Goal: Task Accomplishment & Management: Complete application form

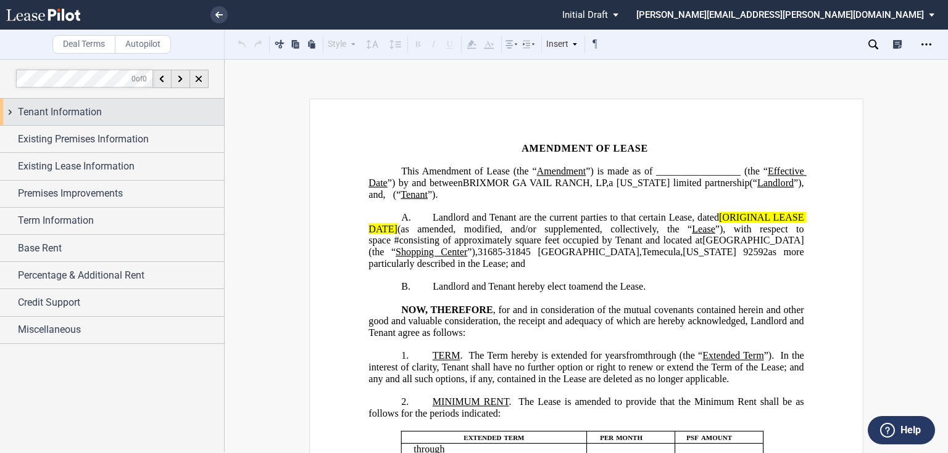
click at [93, 115] on span "Tenant Information" at bounding box center [60, 112] width 84 height 15
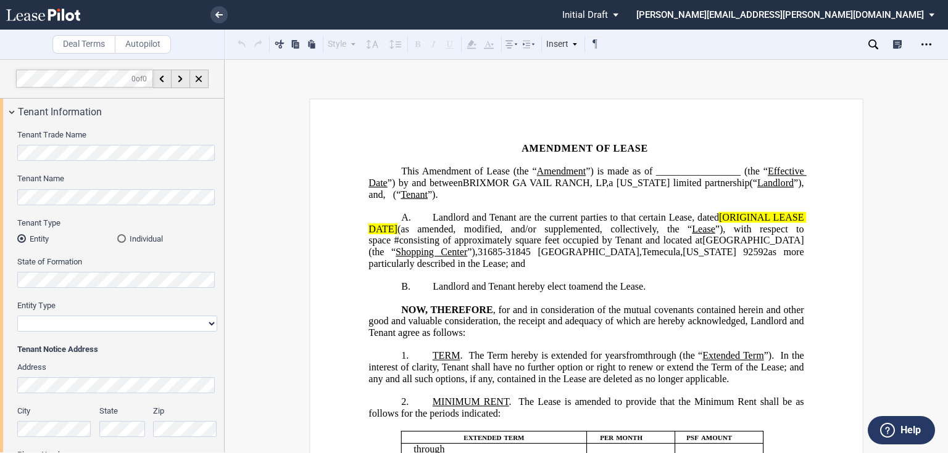
click at [146, 239] on md-radio-button "Individual" at bounding box center [167, 238] width 100 height 11
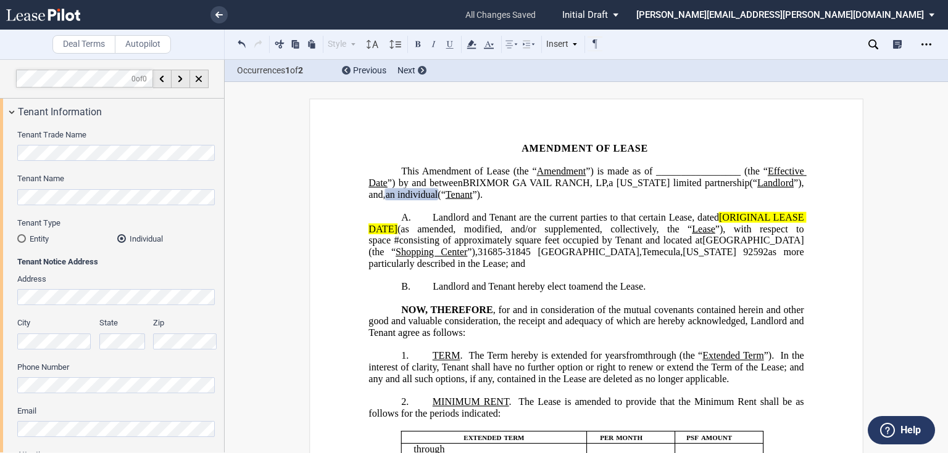
click at [482, 196] on span "”)." at bounding box center [477, 194] width 10 height 11
click at [716, 216] on span "[ORIGINAL LEASE DATE]" at bounding box center [586, 223] width 437 height 22
click at [397, 227] on span "(as amended, modified, and/or supplemented, collectively, the “" at bounding box center [544, 228] width 294 height 11
click at [740, 252] on span "as more particularly described in the Lease; and" at bounding box center [586, 258] width 437 height 22
click at [717, 219] on span "[ORIGINAL LEASE DATE]" at bounding box center [586, 223] width 437 height 22
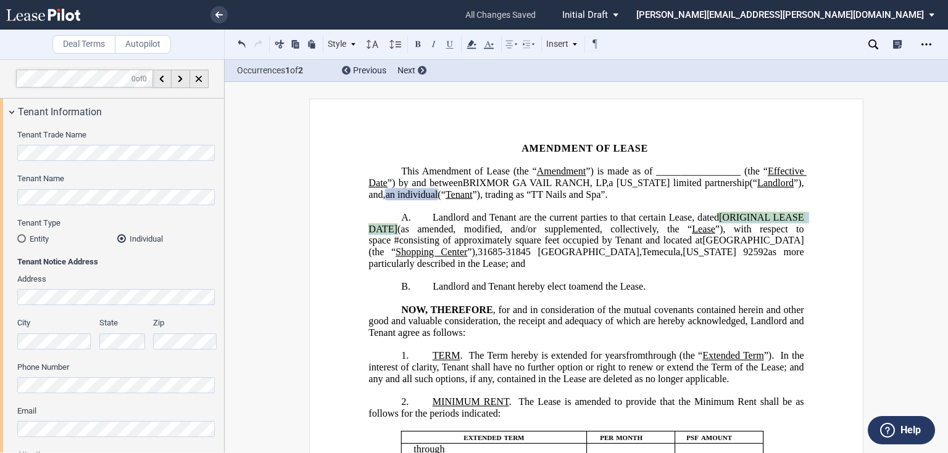
click at [397, 226] on span "(as amended, modified, and/or supplemented, collectively, the “" at bounding box center [544, 228] width 294 height 11
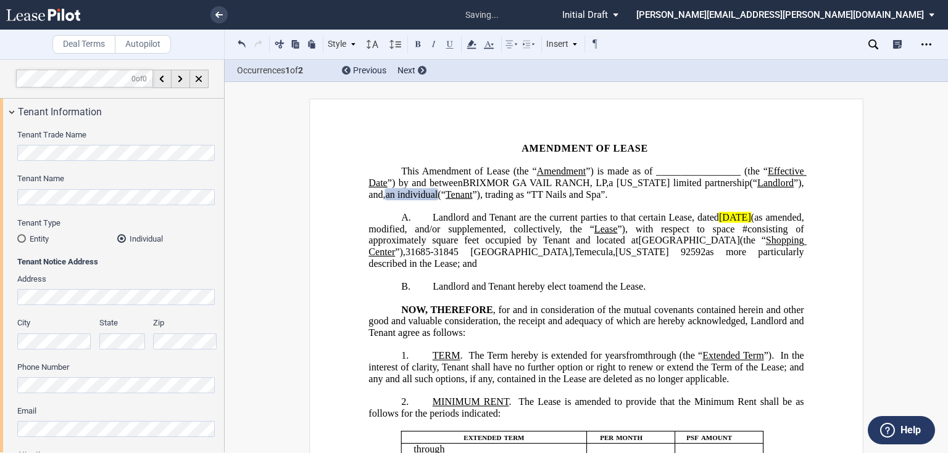
click at [719, 217] on span "Landlord and Tenant are the current parties to that certain Lease, dated" at bounding box center [576, 217] width 286 height 11
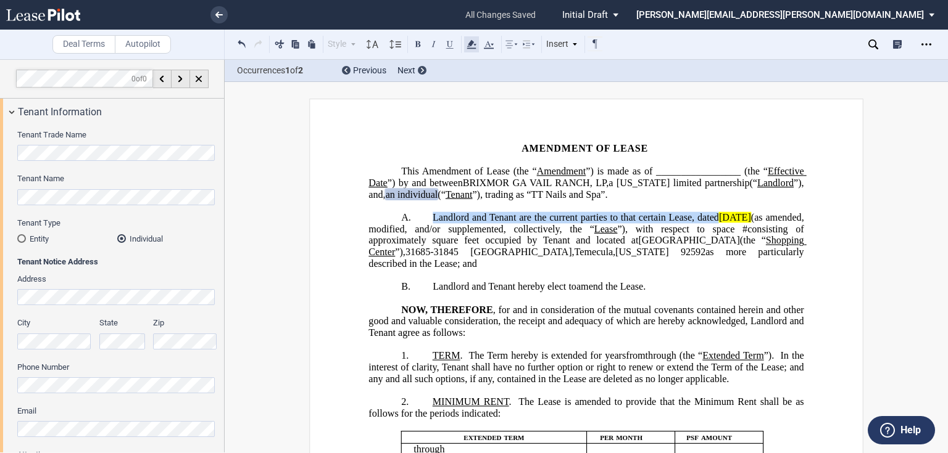
click at [473, 46] on icon at bounding box center [471, 44] width 15 height 15
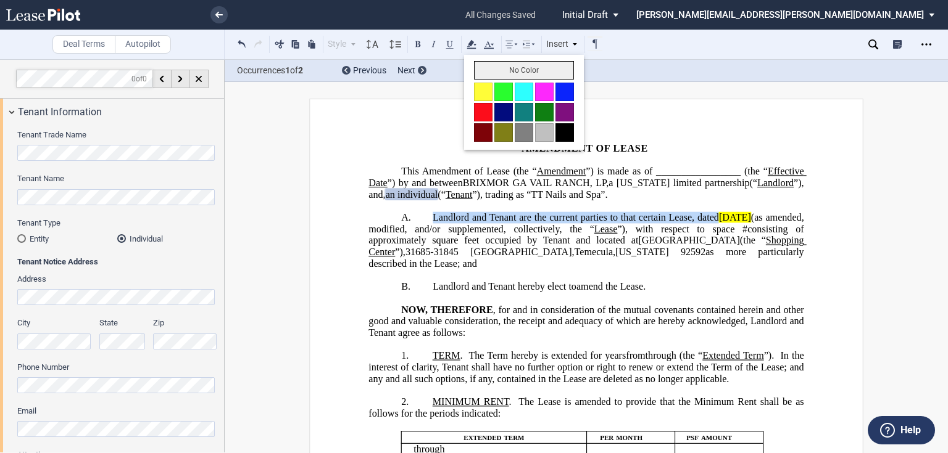
click at [492, 73] on button "No Color" at bounding box center [524, 70] width 100 height 19
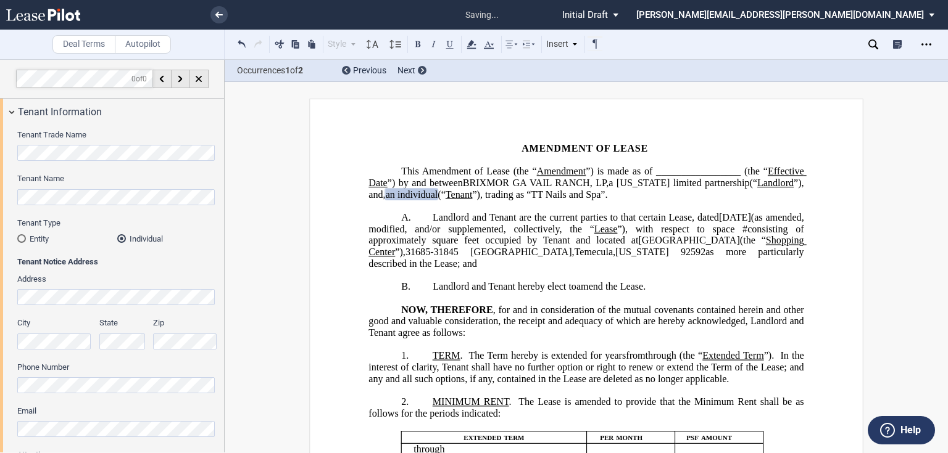
click at [516, 249] on span "31685-31845 [GEOGRAPHIC_DATA]" at bounding box center [488, 252] width 167 height 11
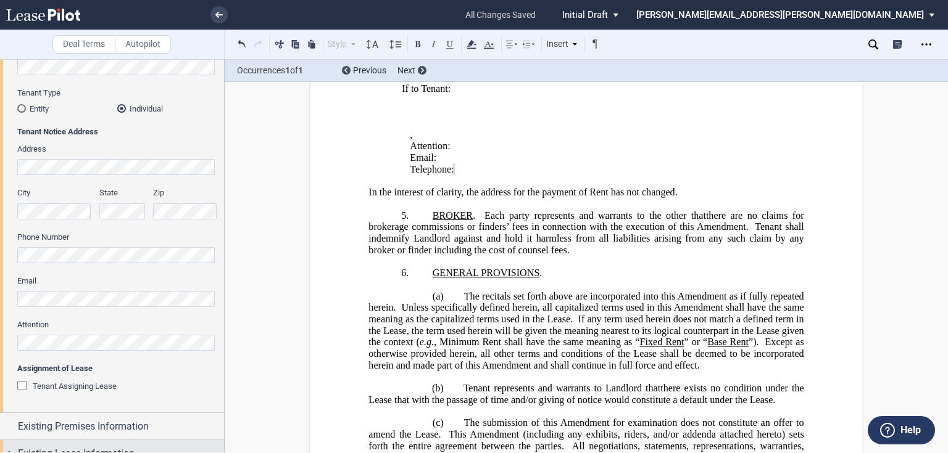
scroll to position [296, 0]
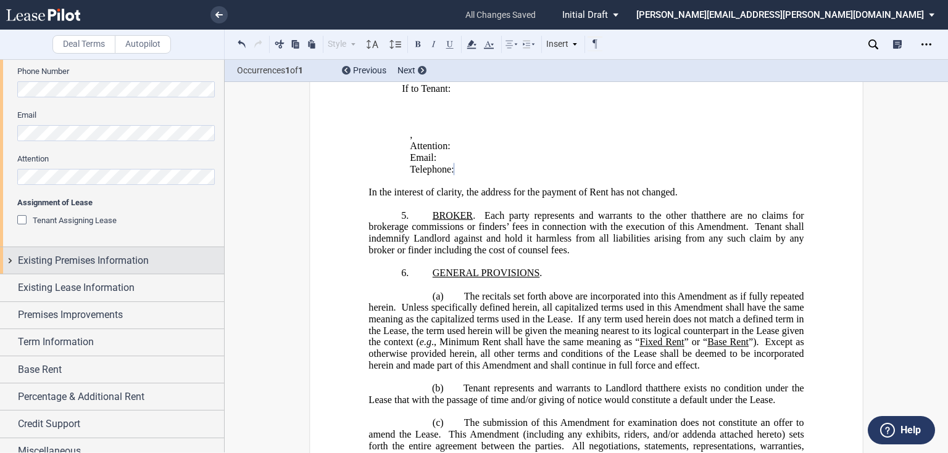
click at [64, 260] on span "Existing Premises Information" at bounding box center [83, 261] width 131 height 15
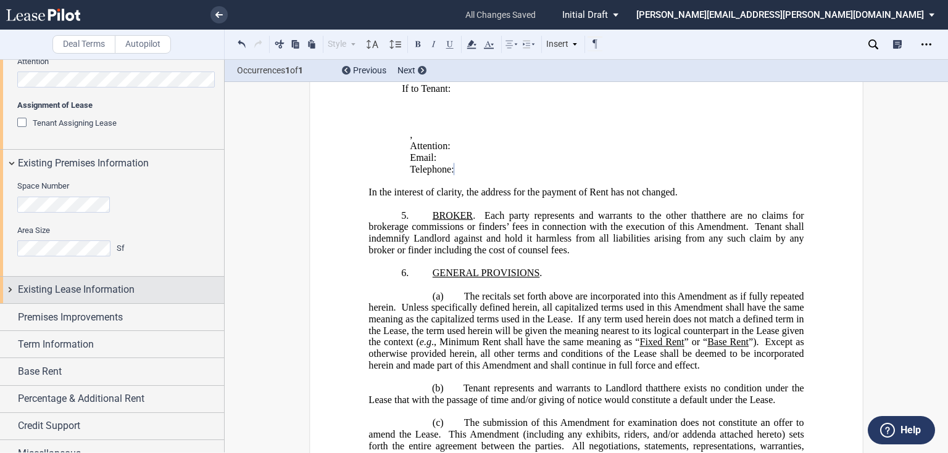
scroll to position [395, 0]
click at [66, 282] on span "Existing Lease Information" at bounding box center [76, 288] width 117 height 15
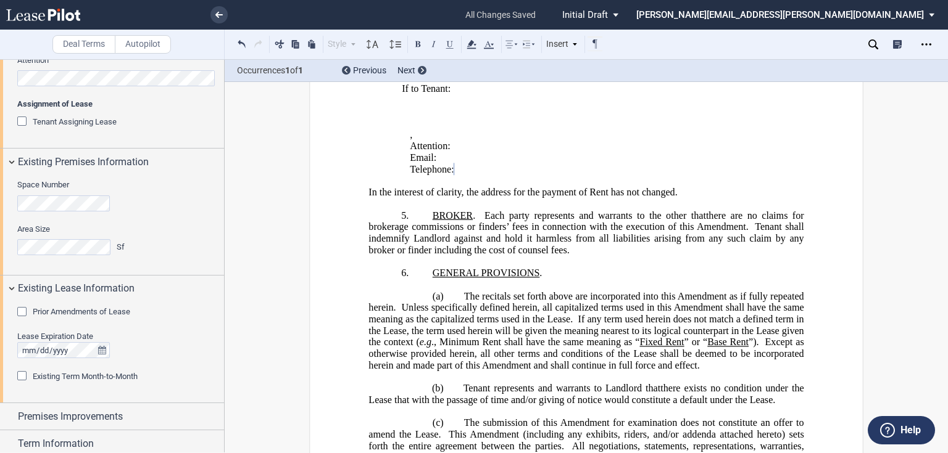
click at [27, 314] on div "Prior Amendments of Lease" at bounding box center [23, 313] width 12 height 12
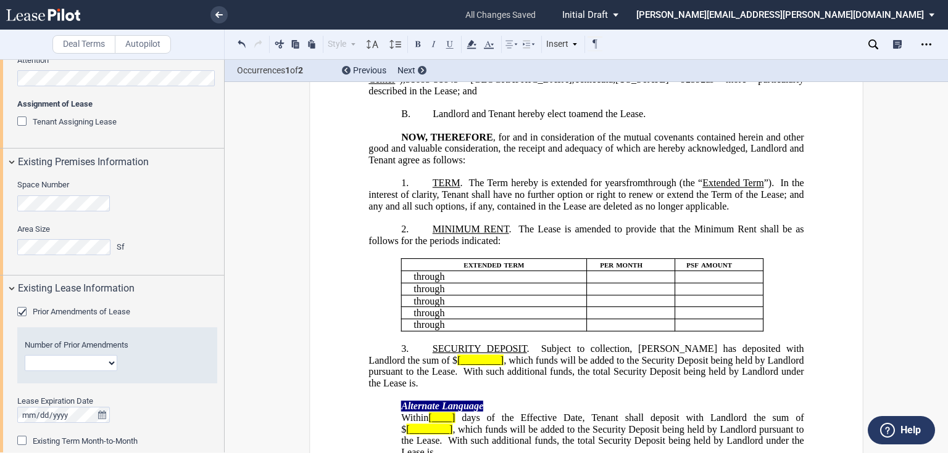
scroll to position [0, 0]
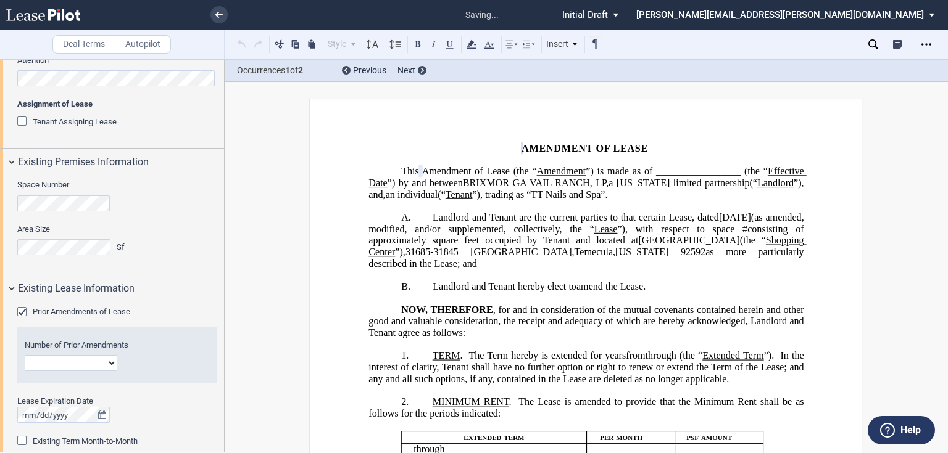
click at [36, 362] on select "1 2 3 4 5 6 7 8 9 10 11 12" at bounding box center [71, 363] width 93 height 16
select select "number:2"
click at [25, 355] on select "1 2 3 4 5 6 7 8 9 10 11 12" at bounding box center [71, 363] width 93 height 16
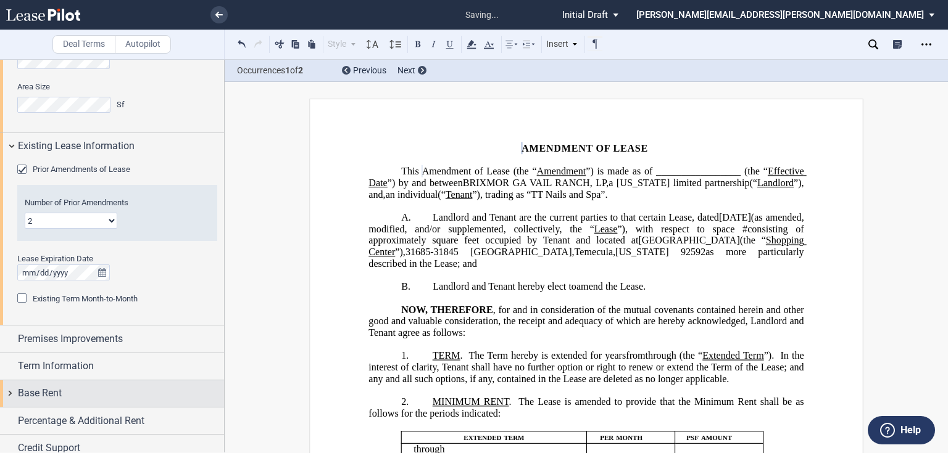
scroll to position [543, 0]
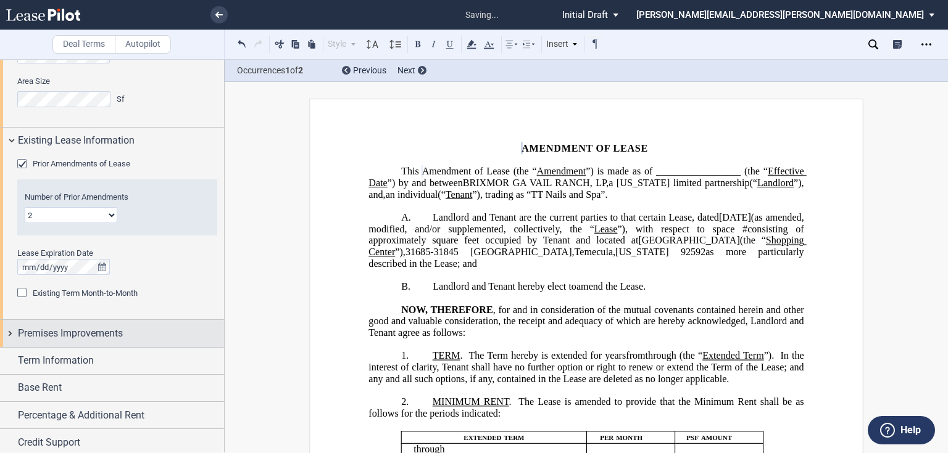
click at [96, 336] on span "Premises Improvements" at bounding box center [70, 333] width 105 height 15
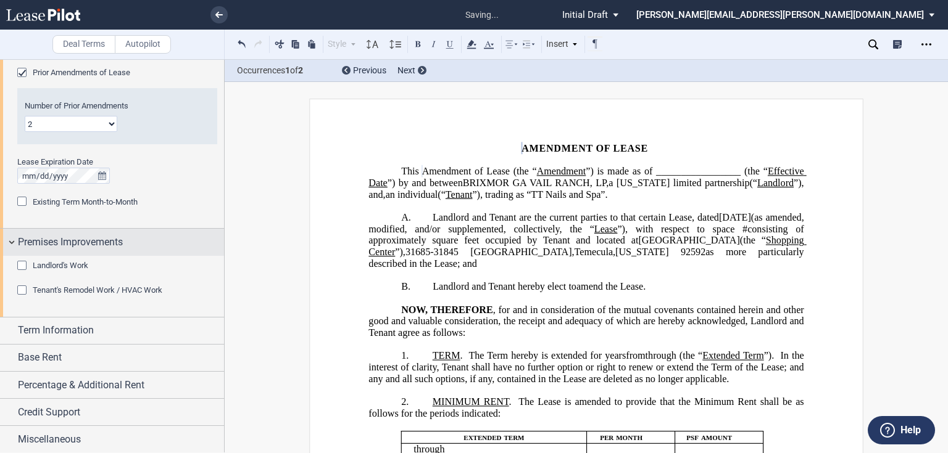
click at [96, 336] on div "Term Information" at bounding box center [121, 330] width 206 height 15
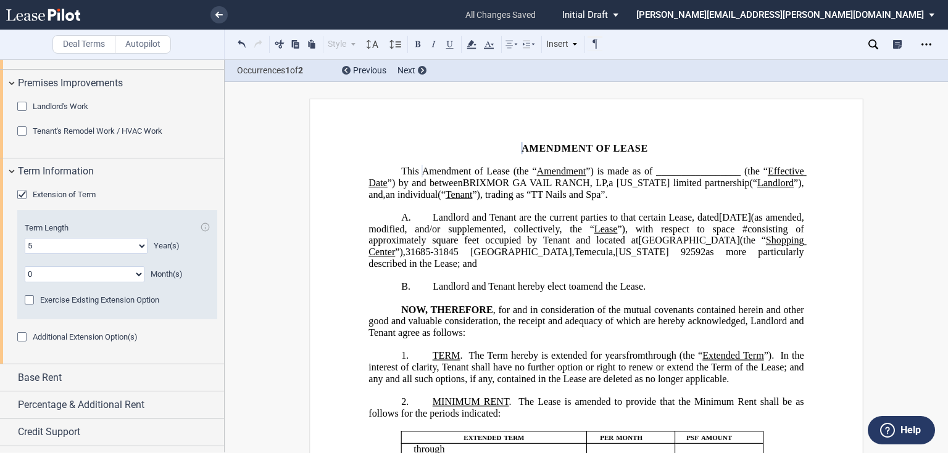
scroll to position [813, 0]
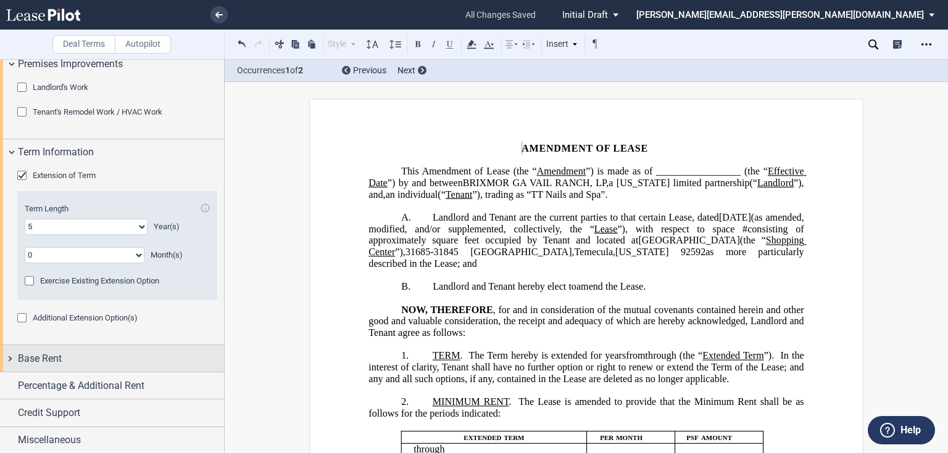
click at [76, 357] on div "Base Rent" at bounding box center [121, 359] width 206 height 15
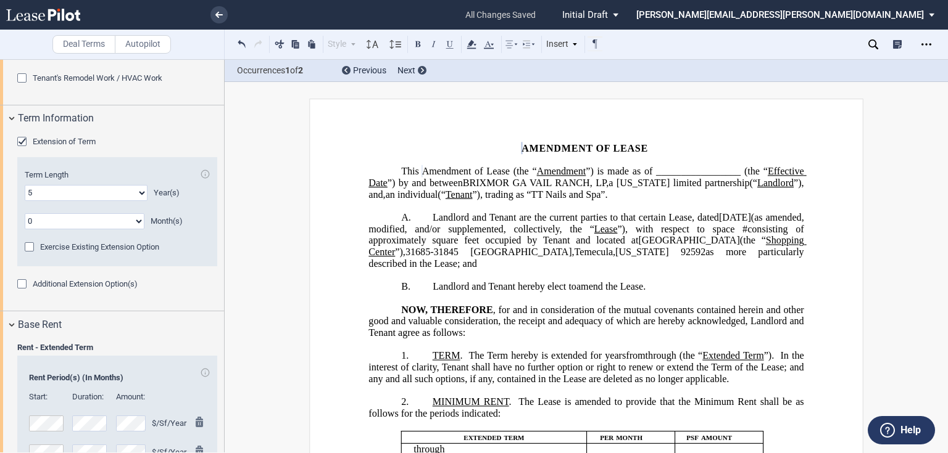
scroll to position [1074, 0]
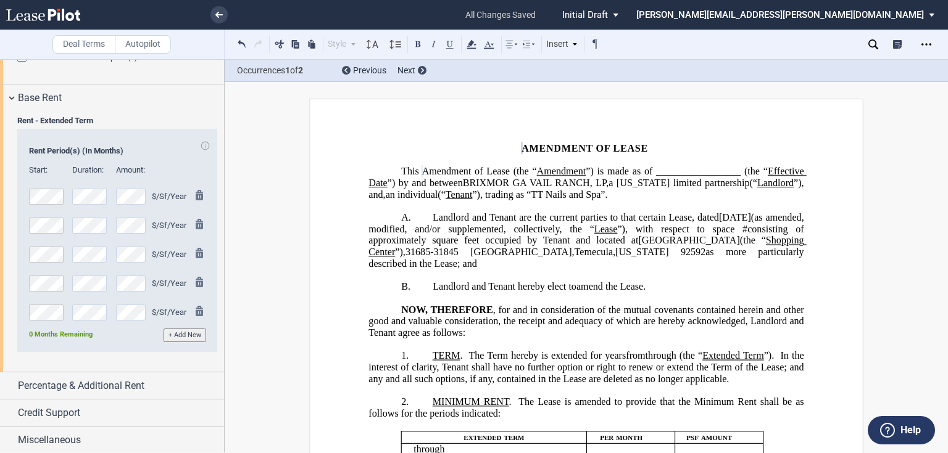
click at [66, 379] on span "Percentage & Additional Rent" at bounding box center [81, 386] width 126 height 15
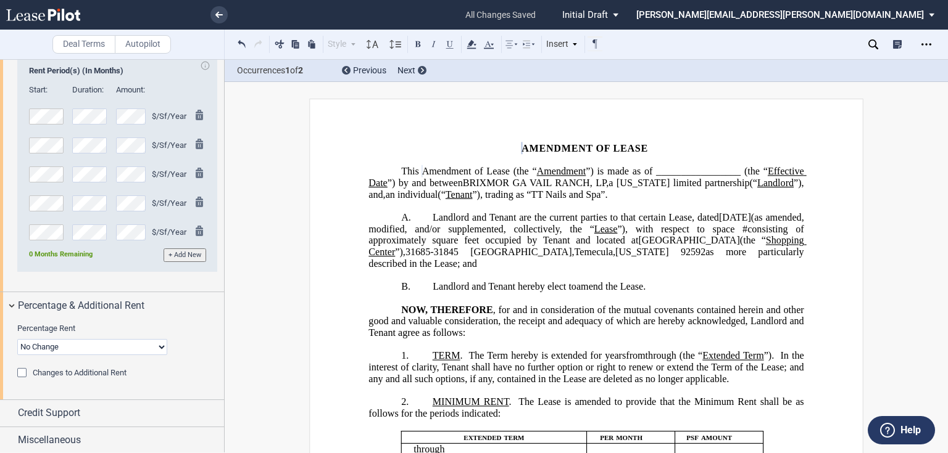
click at [69, 374] on span "Changes to Additional Rent" at bounding box center [80, 372] width 94 height 9
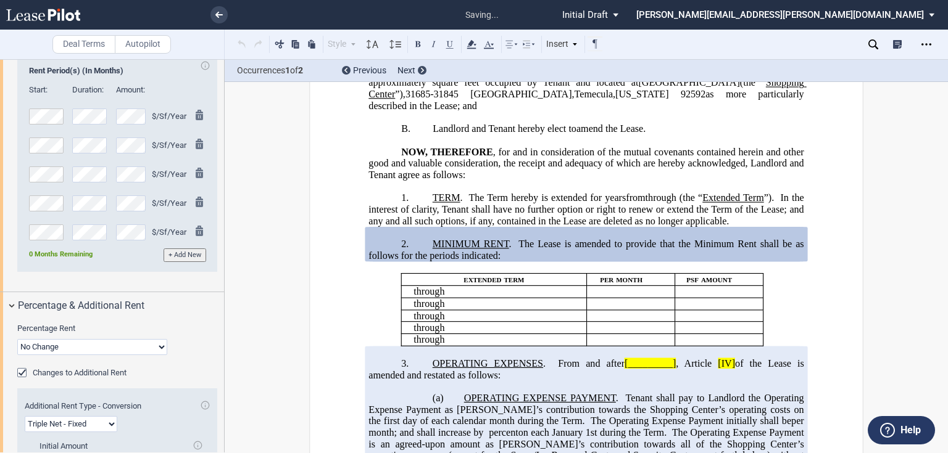
scroll to position [192, 0]
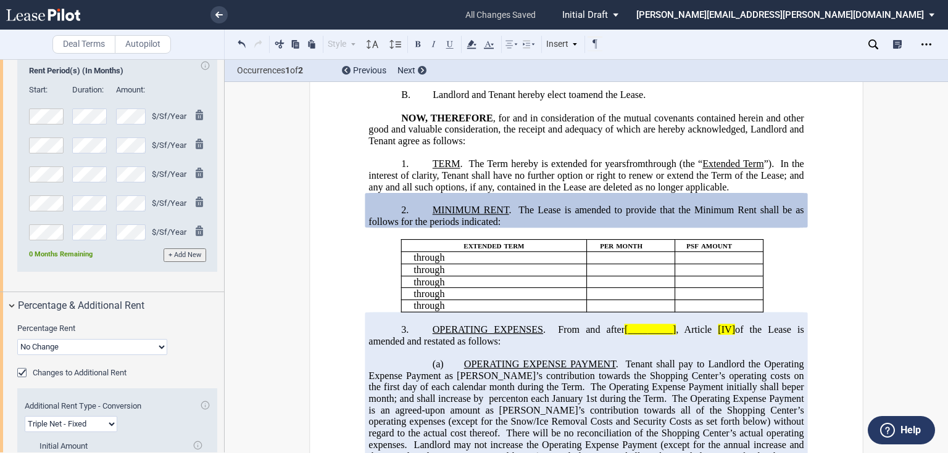
click at [624, 336] on span "[_________]" at bounding box center [649, 330] width 51 height 11
click at [676, 336] on span ", Article" at bounding box center [694, 330] width 36 height 11
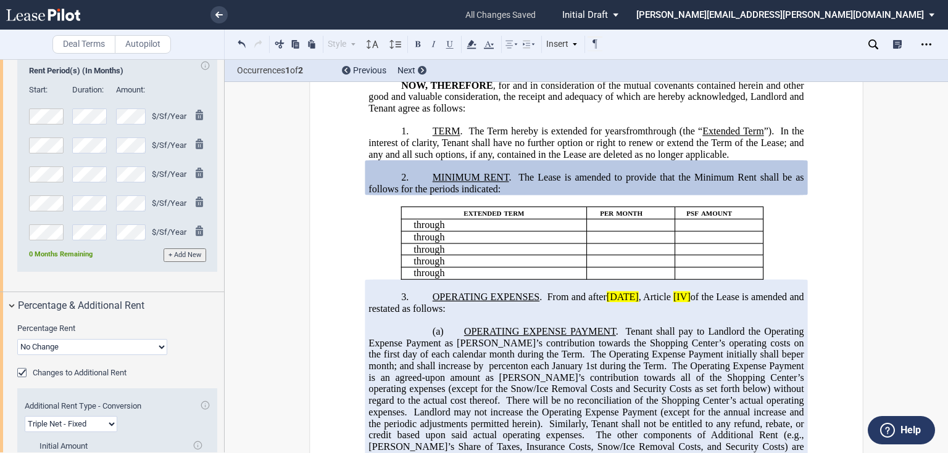
scroll to position [241, 0]
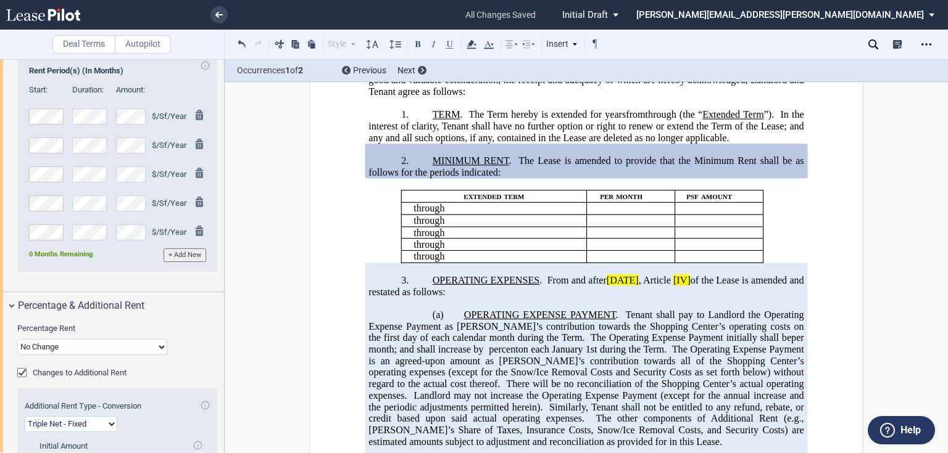
click at [671, 286] on span ", Article" at bounding box center [655, 280] width 32 height 11
click at [739, 297] on span "of the Lease is amended and restated as follows:" at bounding box center [586, 286] width 437 height 22
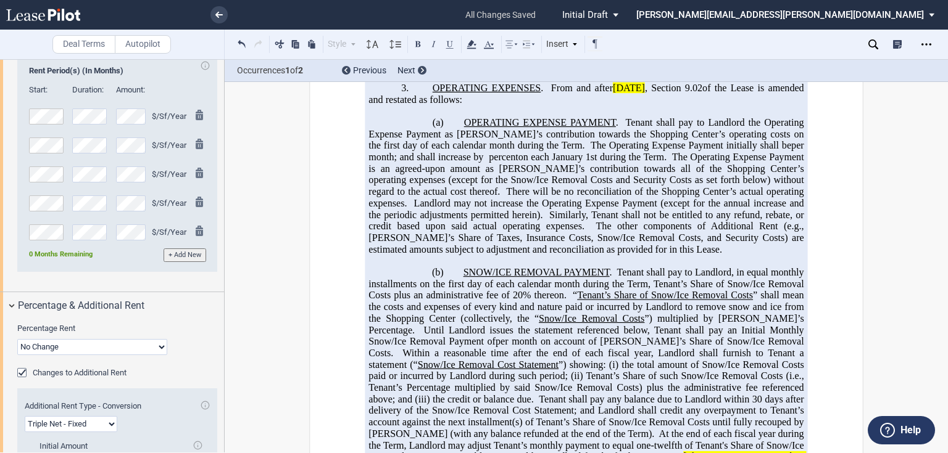
scroll to position [439, 0]
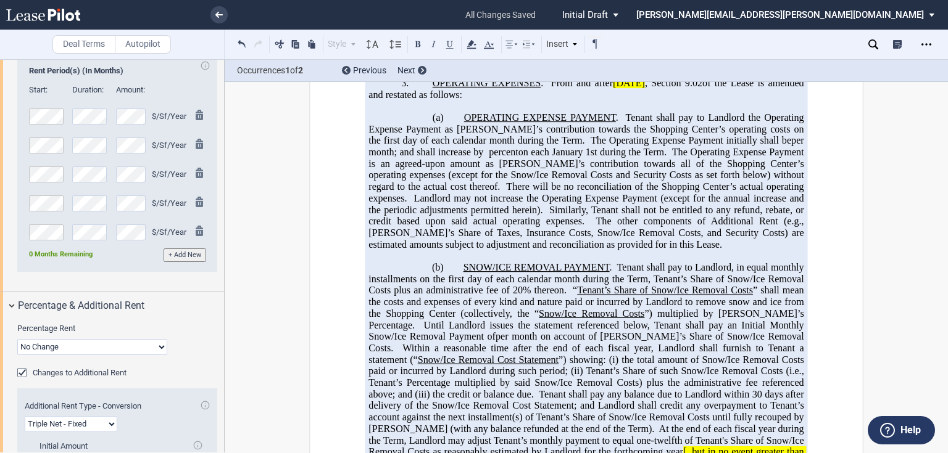
click at [404, 296] on span "Tenant shall pay to Landlord, in equal monthly installments on the first day of…" at bounding box center [586, 279] width 437 height 34
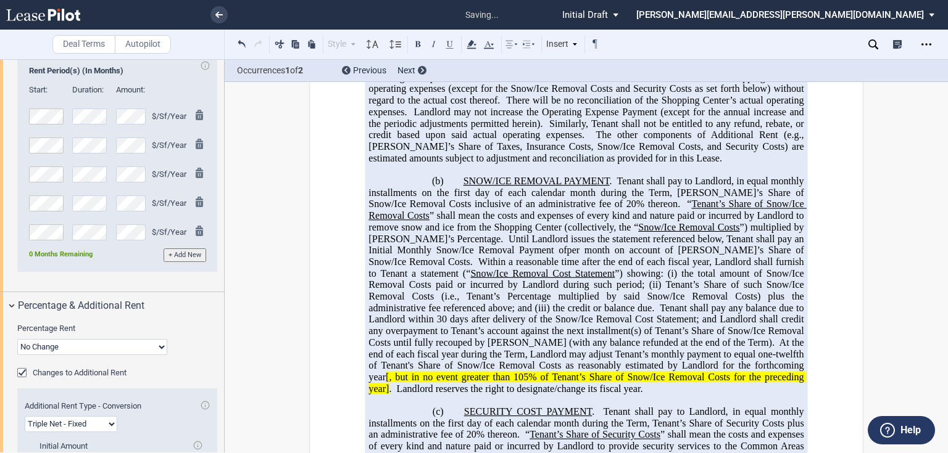
scroll to position [537, 0]
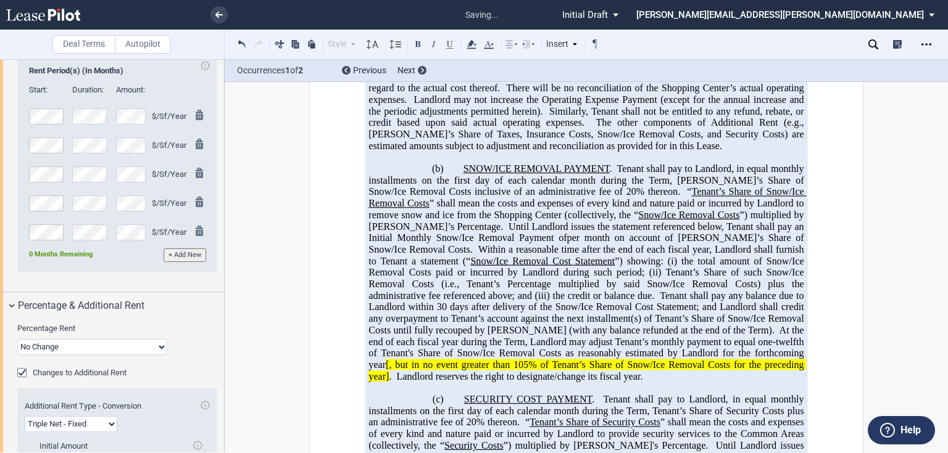
click at [589, 197] on span "Tenant shall pay to Landlord, in equal monthly installments on the first day of…" at bounding box center [586, 180] width 437 height 34
click at [871, 46] on use at bounding box center [873, 44] width 10 height 10
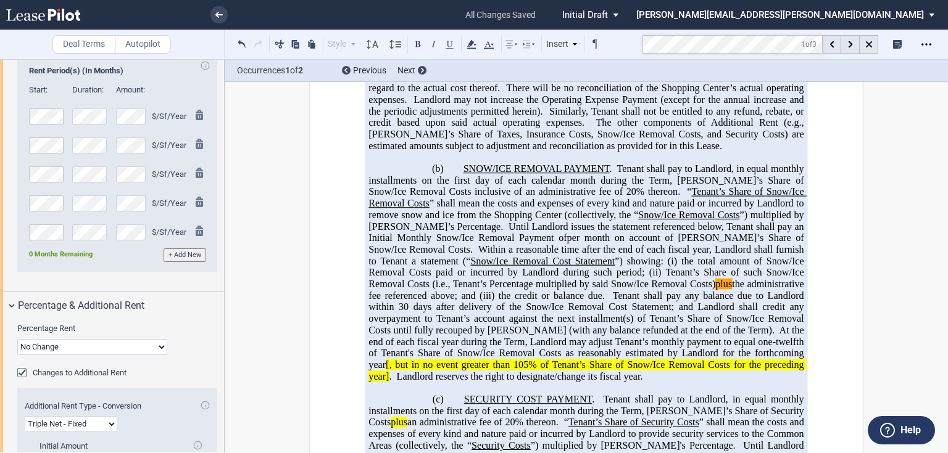
click at [715, 290] on mark "plus" at bounding box center [723, 284] width 17 height 11
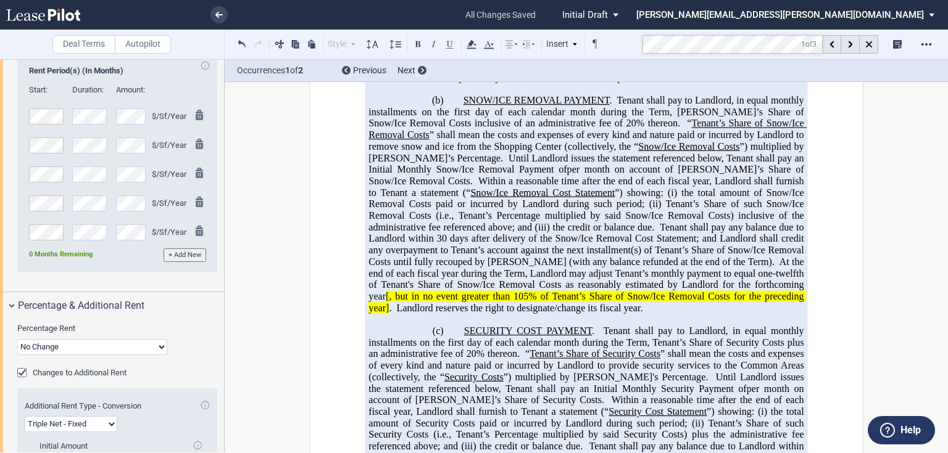
scroll to position [636, 0]
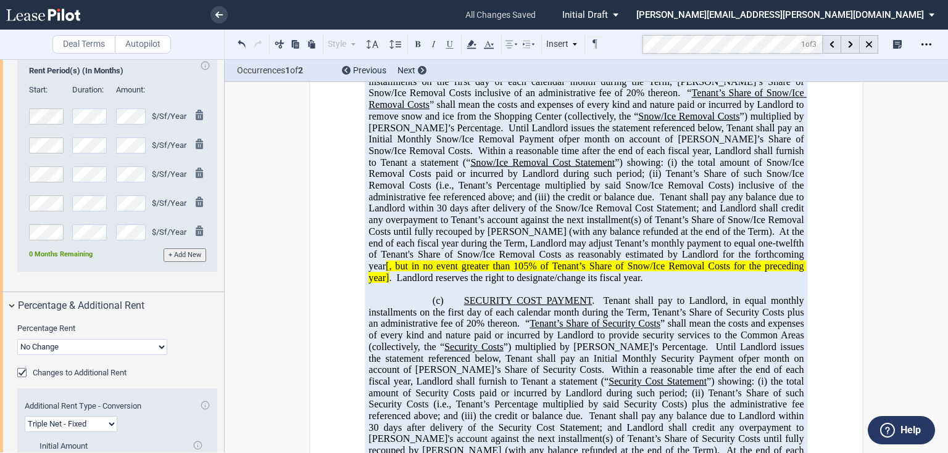
click at [607, 283] on span "[, but in no event greater than 105% of Tenant’s Share of Snow/Ice Removal Cost…" at bounding box center [586, 272] width 437 height 22
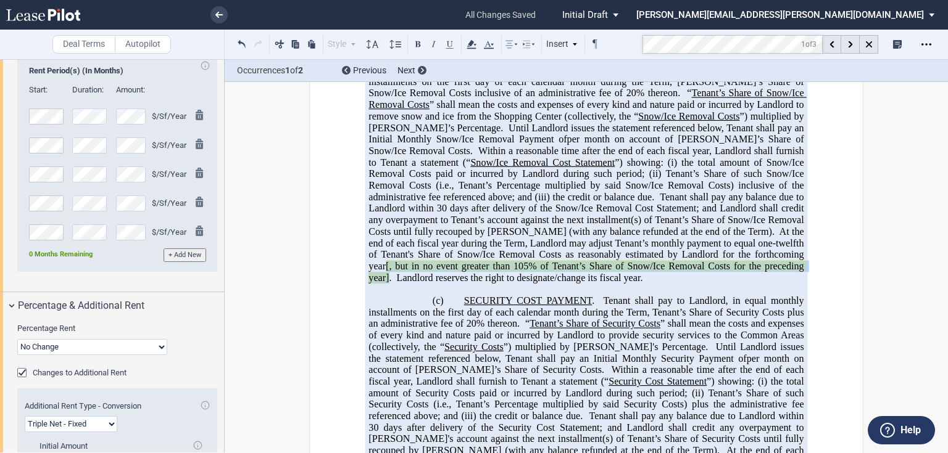
click at [391, 283] on span "." at bounding box center [390, 277] width 2 height 11
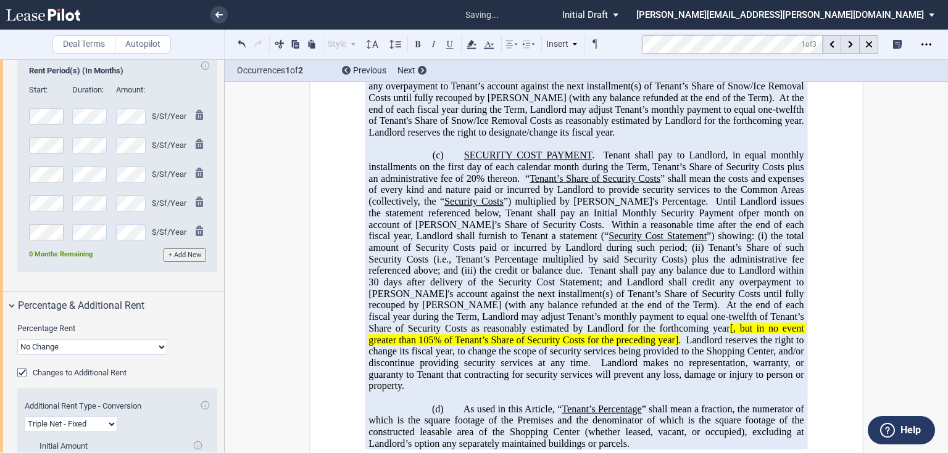
scroll to position [784, 0]
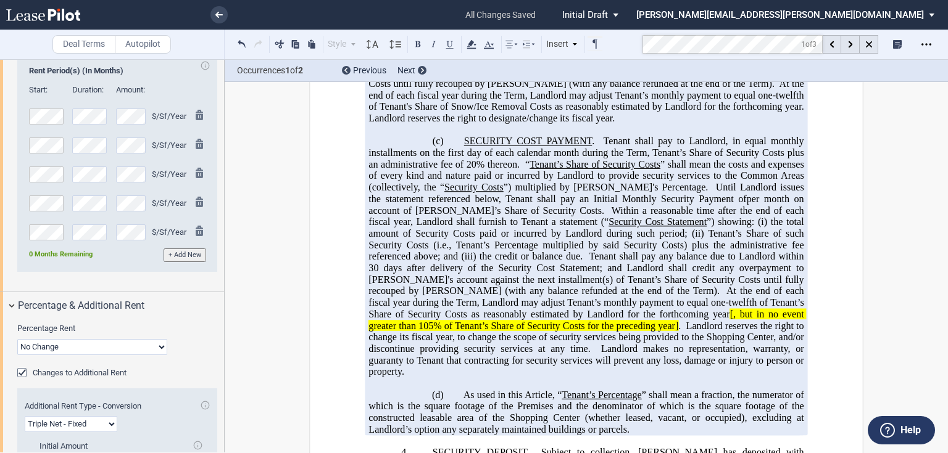
click at [797, 170] on span "Tenant shall pay to Landlord, in equal monthly installments on the first day of…" at bounding box center [586, 153] width 437 height 34
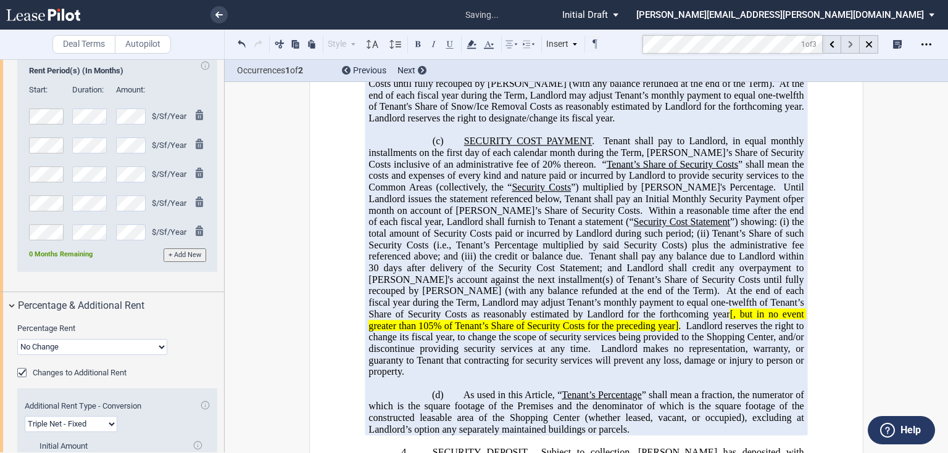
click at [850, 43] on use at bounding box center [850, 44] width 4 height 7
click at [695, 250] on mark "plus" at bounding box center [703, 244] width 17 height 11
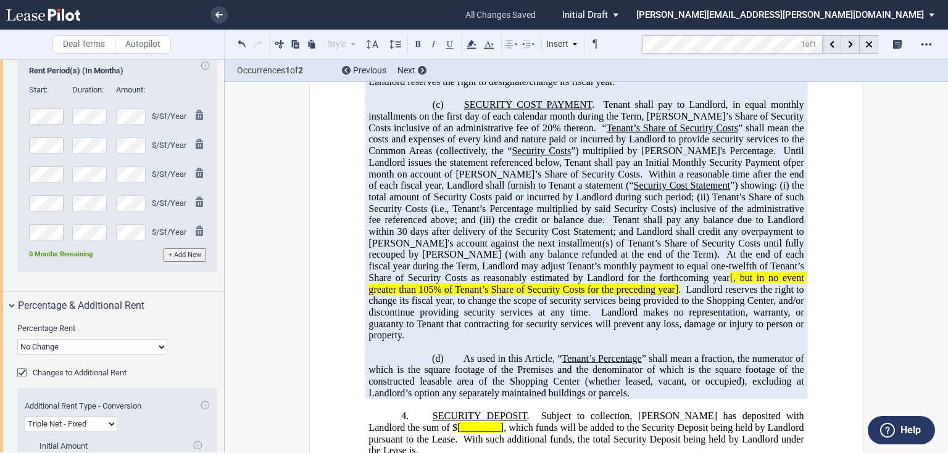
scroll to position [932, 0]
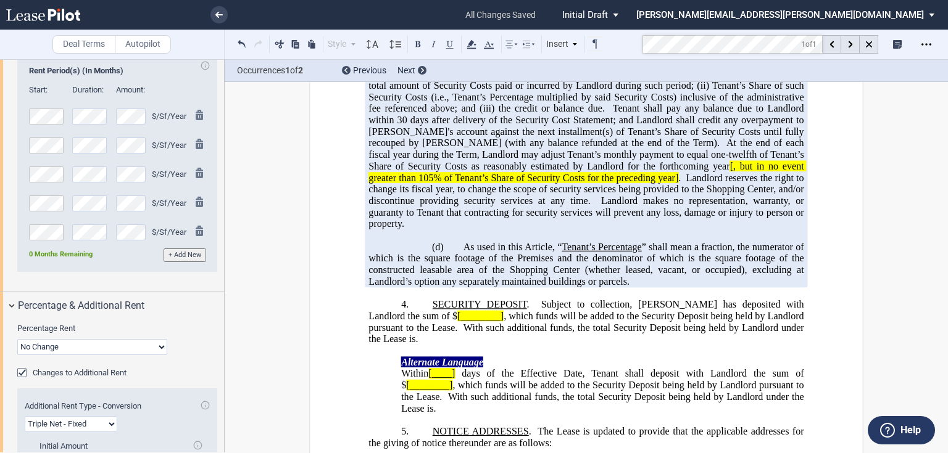
click at [562, 183] on span "[, but in no event greater than 105% of Tenant’s Share of Security Costs for th…" at bounding box center [586, 172] width 437 height 22
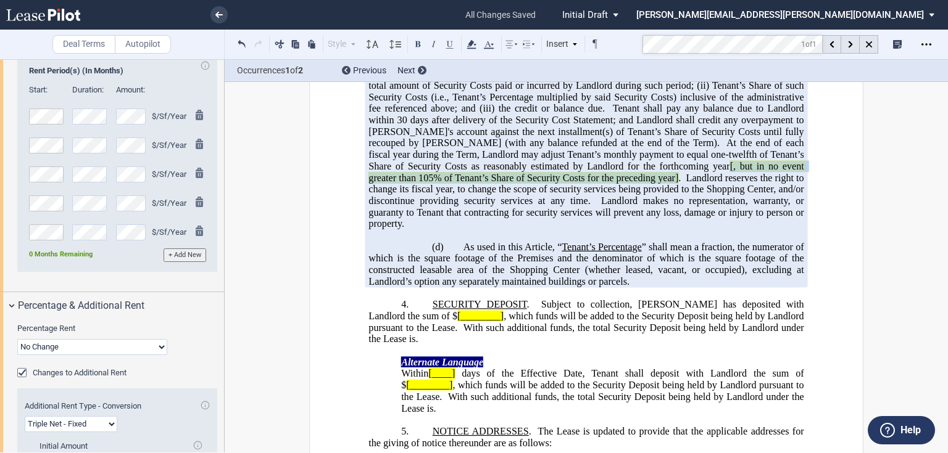
click at [520, 183] on span "[, but in no event greater than 105% of Tenant’s Share of Security Costs for th…" at bounding box center [586, 172] width 437 height 22
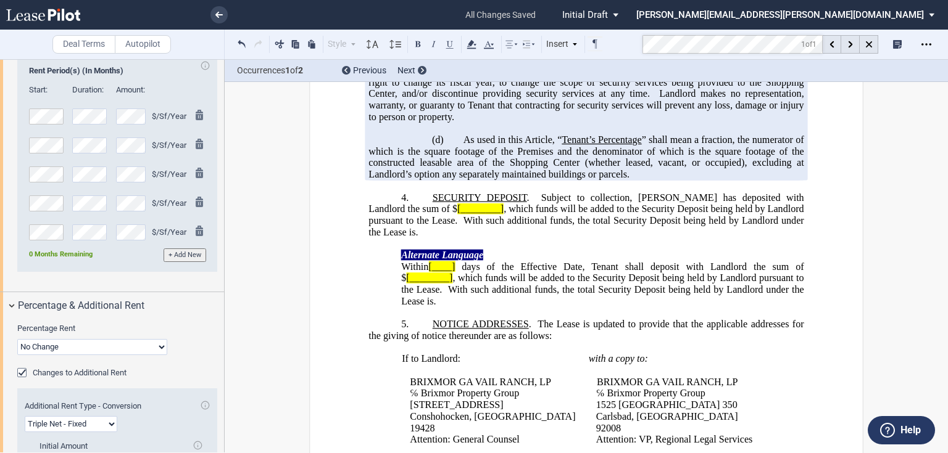
scroll to position [1031, 0]
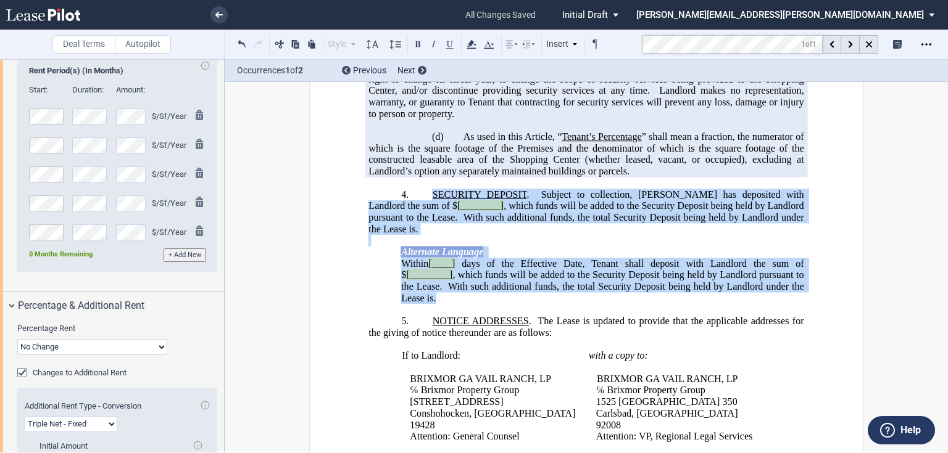
drag, startPoint x: 429, startPoint y: 242, endPoint x: 484, endPoint y: 337, distance: 109.4
click at [484, 305] on div "﻿ !!SET_LEVEL_1!! !!ARTICLE_LEVEL_2!! 4. SECURITY DEPOSIT . Subject to collecti…" at bounding box center [585, 241] width 435 height 127
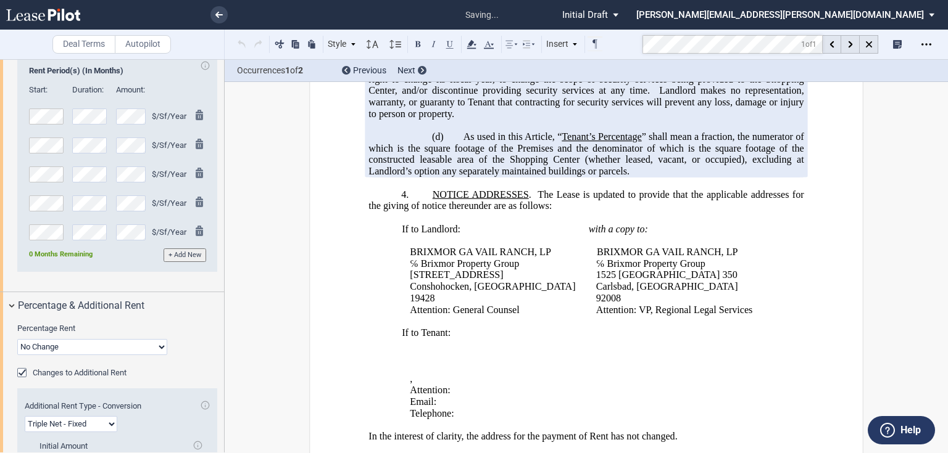
click at [424, 212] on p "4. NOTICE ADDRESSES . The Lease is updated to provide that the applicable addre…" at bounding box center [585, 200] width 435 height 23
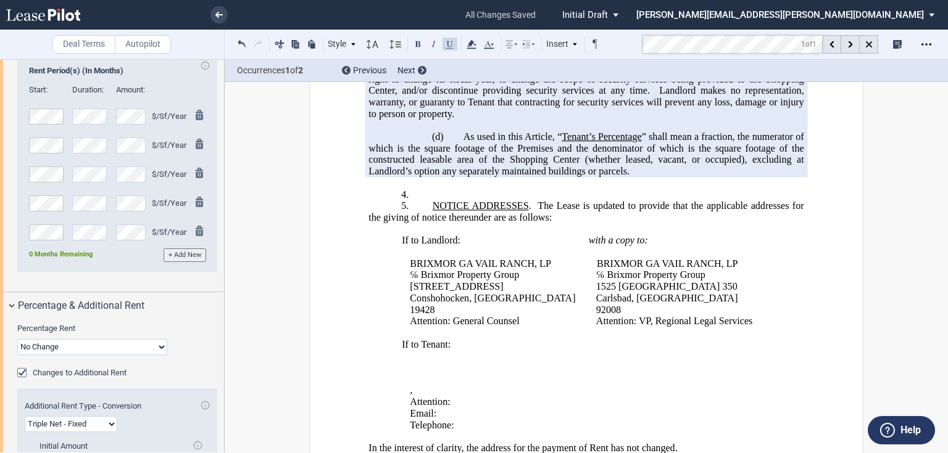
click at [442, 201] on p "4. ﻿" at bounding box center [585, 195] width 435 height 12
drag, startPoint x: 441, startPoint y: 234, endPoint x: 427, endPoint y: 238, distance: 14.1
click at [426, 201] on p "4. ﻿" at bounding box center [585, 195] width 435 height 12
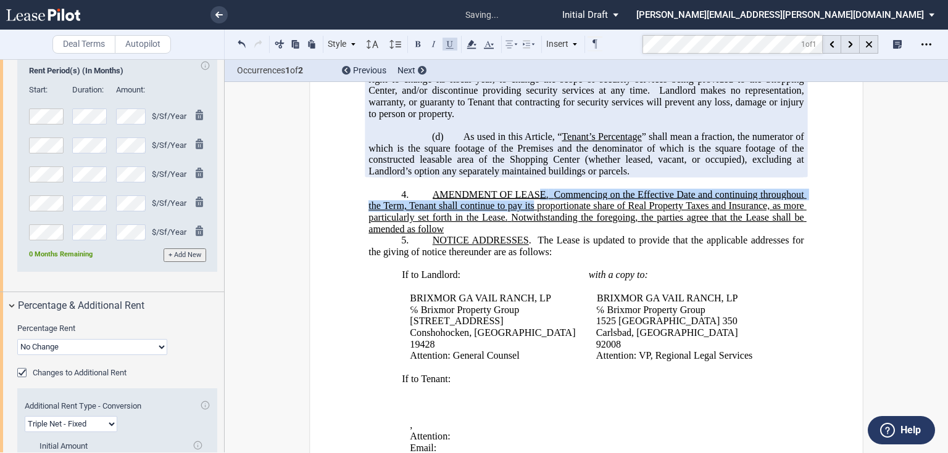
drag, startPoint x: 540, startPoint y: 238, endPoint x: 529, endPoint y: 253, distance: 18.1
click at [529, 234] on span "AMENDMENT OF LEASE . Commencing on the Effective Date and continuing throughout…" at bounding box center [586, 212] width 437 height 46
click at [529, 223] on span "Commencing on the Effective Date and continuing throughout the Term, Tenant sha…" at bounding box center [586, 206] width 437 height 34
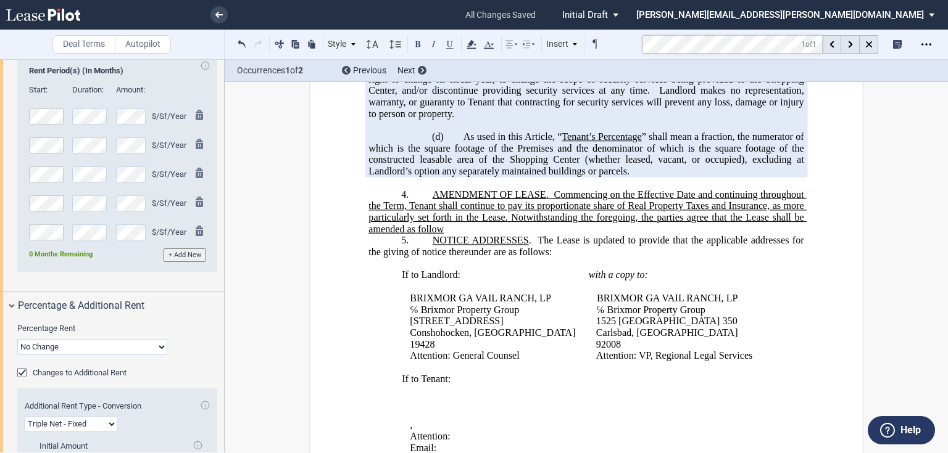
drag, startPoint x: 543, startPoint y: 242, endPoint x: 446, endPoint y: 274, distance: 102.0
click at [446, 235] on p "4. AMENDMENT OF LEASE . Commencing on the Effective Date and continuing through…" at bounding box center [585, 212] width 435 height 46
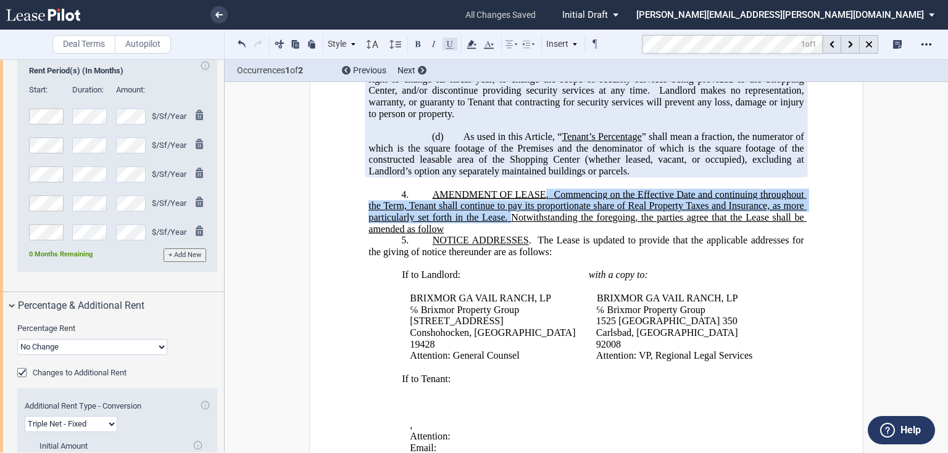
click at [443, 43] on button at bounding box center [449, 43] width 15 height 15
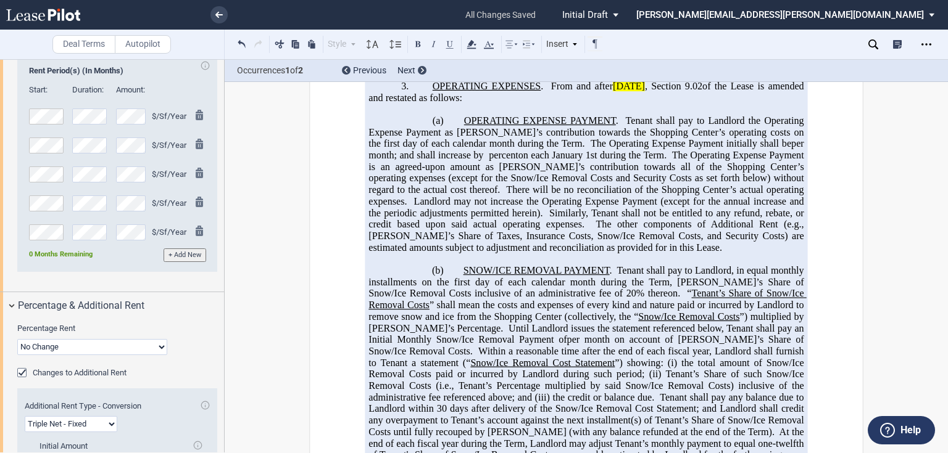
scroll to position [340, 0]
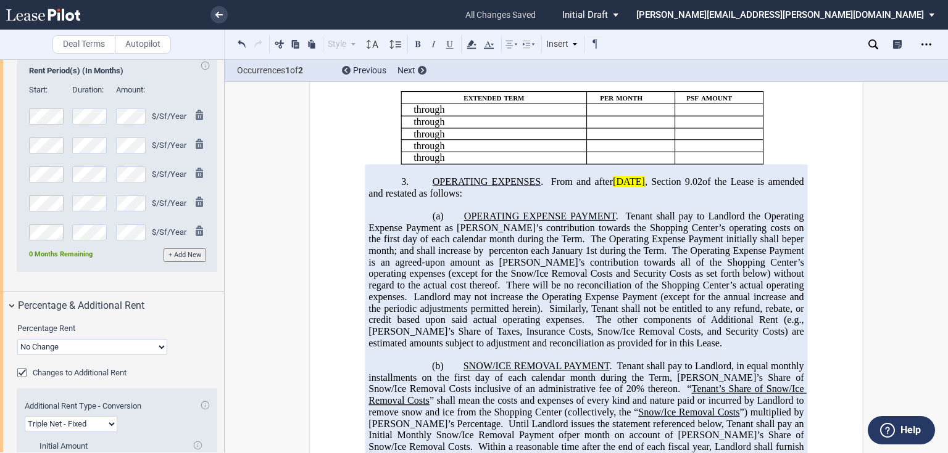
click at [550, 222] on span "OPERATING EXPENSE PAYMENT" at bounding box center [540, 216] width 152 height 11
click at [545, 199] on span "OPERATING EXPENSES . From and after [DATE] , Section 9.02 of the Lease is amend…" at bounding box center [586, 187] width 437 height 22
click at [685, 188] on span ", Section 9.02" at bounding box center [673, 181] width 57 height 11
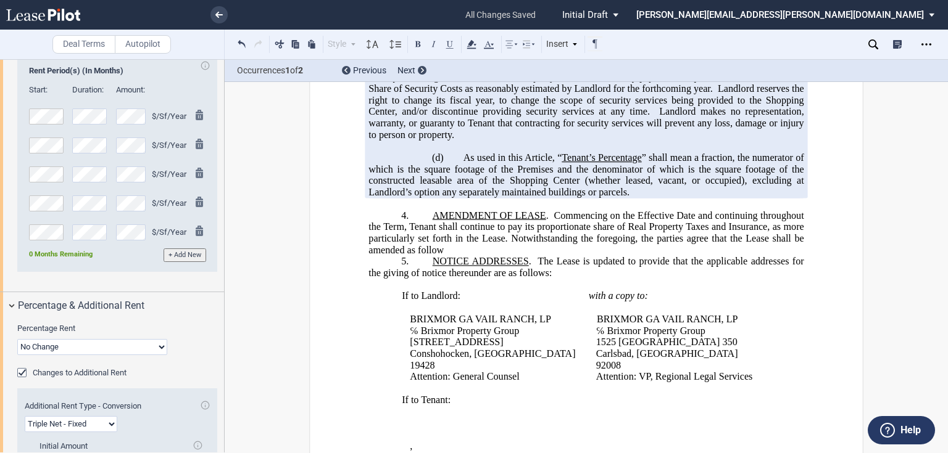
scroll to position [932, 0]
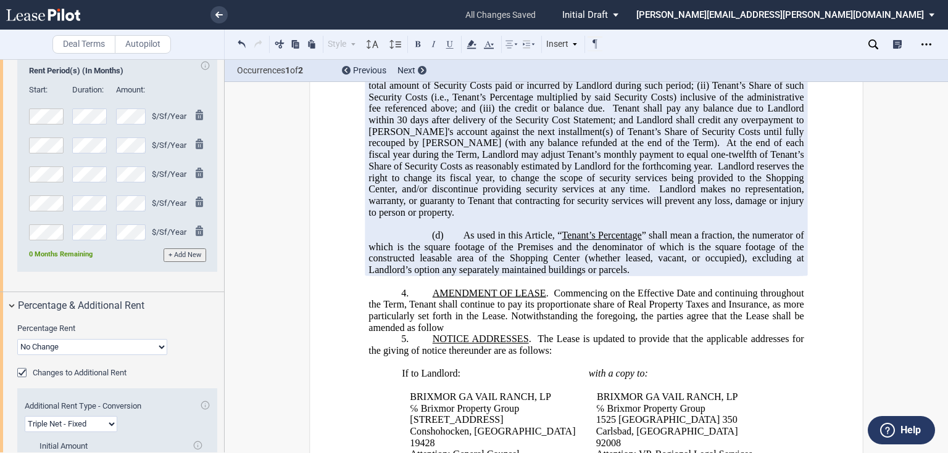
click at [553, 321] on span "Commencing on the Effective Date and continuing throughout the Term, Tenant sha…" at bounding box center [586, 305] width 437 height 34
click at [400, 321] on span "Commencing on the Effective Date and continuing throughout the Term, Tenant sha…" at bounding box center [586, 305] width 437 height 34
click at [405, 321] on span "Commencing on the Effective Date and continuing throughout the Term, Tenant sha…" at bounding box center [586, 305] width 437 height 34
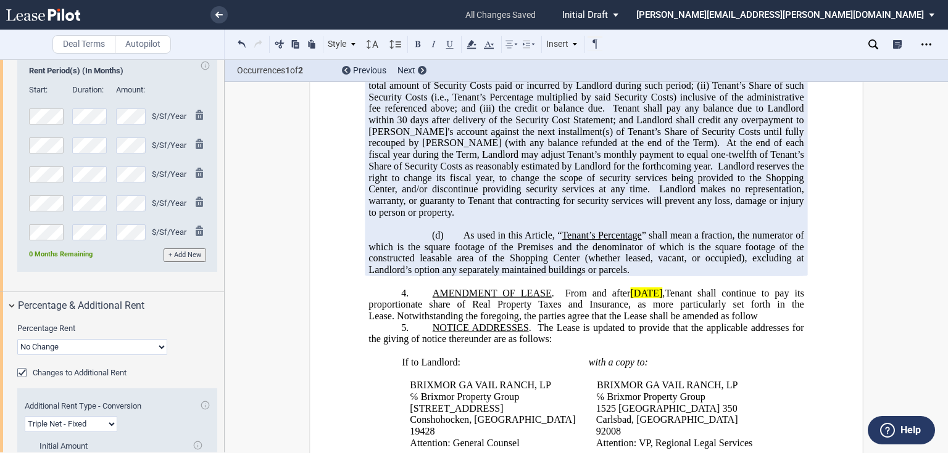
click at [407, 321] on span "From and after [DATE] , ﻿ Tenant shall continue to pay its proportionate share …" at bounding box center [586, 305] width 437 height 34
click at [447, 321] on span "From and after [DATE] , ﻿ Tenant shall continue to pay its proportionate share …" at bounding box center [586, 305] width 437 height 34
click at [442, 288] on p "﻿" at bounding box center [585, 282] width 435 height 12
click at [553, 310] on span "From and after [DATE] , ﻿ Tenant shall continue to pay its pro ﻿rata share of R…" at bounding box center [586, 299] width 437 height 22
click at [610, 310] on span "From and after [DATE] , ﻿ Tenant shall continue to pay its pro ﻿rata share of R…" at bounding box center [586, 299] width 437 height 22
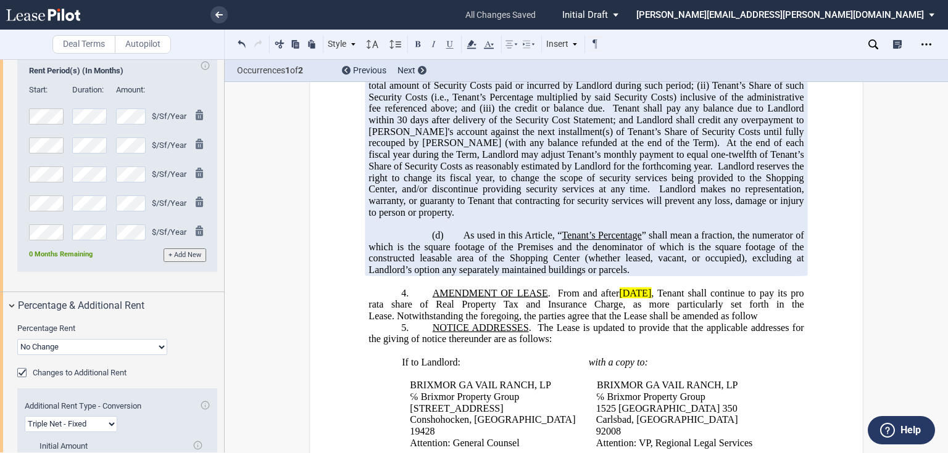
click at [738, 322] on p "4. AMENDMENT OF LEASE . From and after [DATE] , ﻿ Tenant shall continue to pay …" at bounding box center [585, 305] width 435 height 35
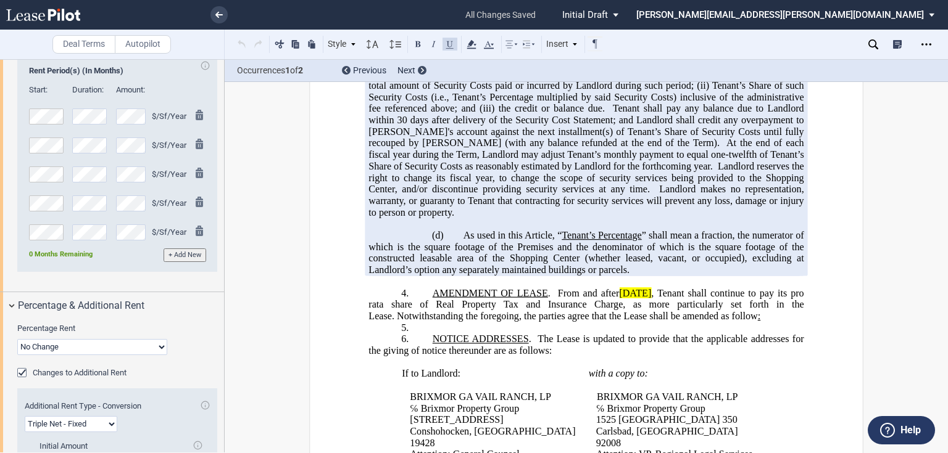
drag, startPoint x: 738, startPoint y: 358, endPoint x: 725, endPoint y: 364, distance: 14.4
click at [725, 322] on p "4. AMENDMENT OF LEASE . From and after [DATE] , ﻿ Tenant shall continue to pay …" at bounding box center [585, 305] width 435 height 35
click at [453, 48] on button at bounding box center [449, 43] width 15 height 15
click at [444, 334] on p "5. ​" at bounding box center [585, 328] width 435 height 12
click at [476, 334] on p "(a) ​" at bounding box center [585, 328] width 435 height 12
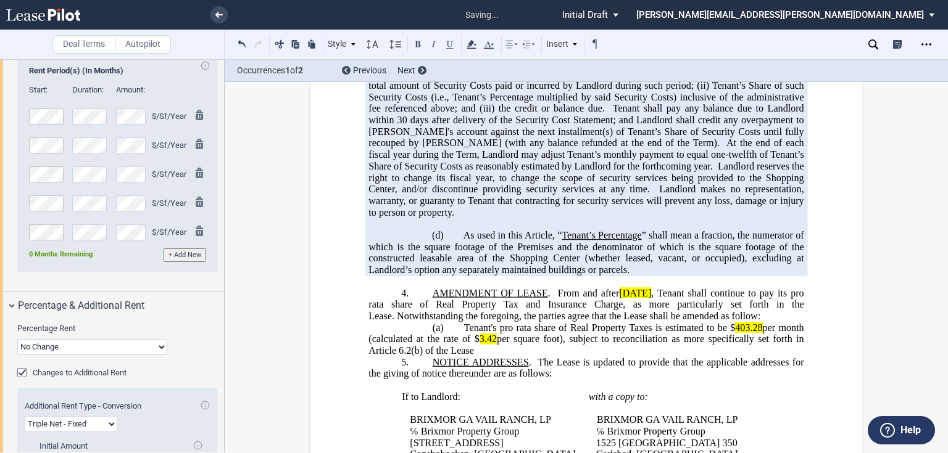
click at [647, 333] on span "Tenant's pro rata share of Real Property Taxes is estimated to be $" at bounding box center [599, 327] width 271 height 11
click at [520, 333] on span "Tenant's pro rata share of Real Property Tax is estimated to be $" at bounding box center [599, 327] width 270 height 11
click at [536, 321] on span "From and after [DATE] , ﻿ Tenant shall continue to pay its pro ﻿rata share of R…" at bounding box center [586, 305] width 437 height 34
click at [648, 333] on span "Tenant's pro rata share of Real Property Tax is estimated to be $" at bounding box center [599, 327] width 270 height 11
click at [647, 333] on span "Tenant's pro rata share of Real Property Tax is estimated to be $" at bounding box center [599, 327] width 270 height 11
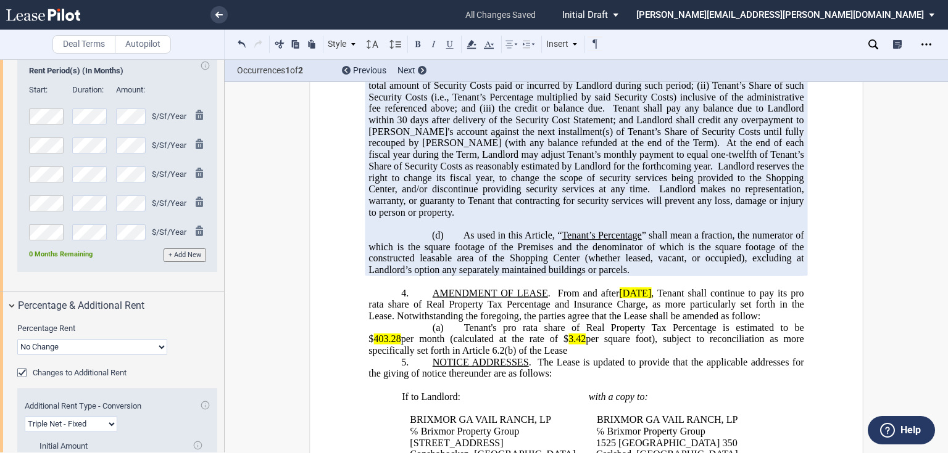
drag, startPoint x: 774, startPoint y: 373, endPoint x: 780, endPoint y: 371, distance: 6.4
click at [400, 345] on span "403.28" at bounding box center [386, 339] width 27 height 11
click at [805, 370] on div "!!CUSTOM_FOOTER_DISTANCE_0.1!! !!CUSTOM_FOOTER_START!! ﻿ !!CUSTOM_PAGE_NUMBER:T…" at bounding box center [586, 280] width 554 height 2228
drag, startPoint x: 526, startPoint y: 382, endPoint x: 532, endPoint y: 381, distance: 6.2
click at [568, 345] on span "3.42" at bounding box center [576, 339] width 17 height 11
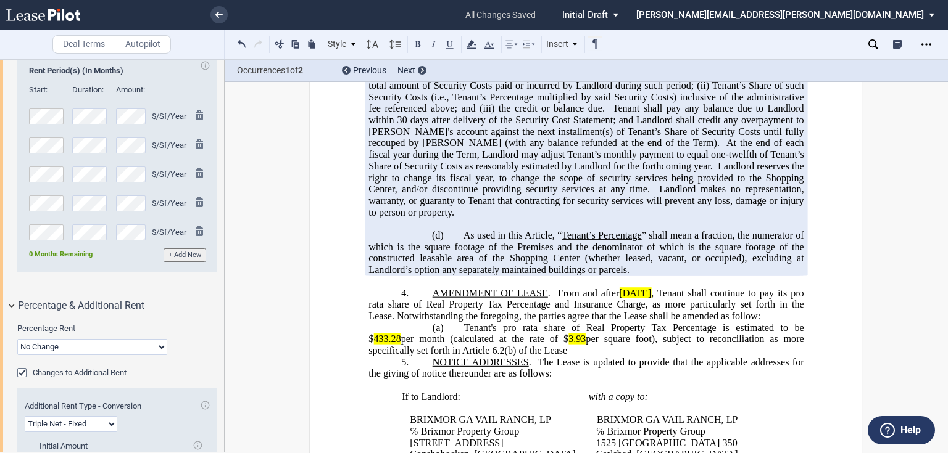
click at [787, 322] on p "4. AMENDMENT OF LEASE . From and after [DATE] , ﻿ Tenant shall continue to pay …" at bounding box center [585, 305] width 435 height 35
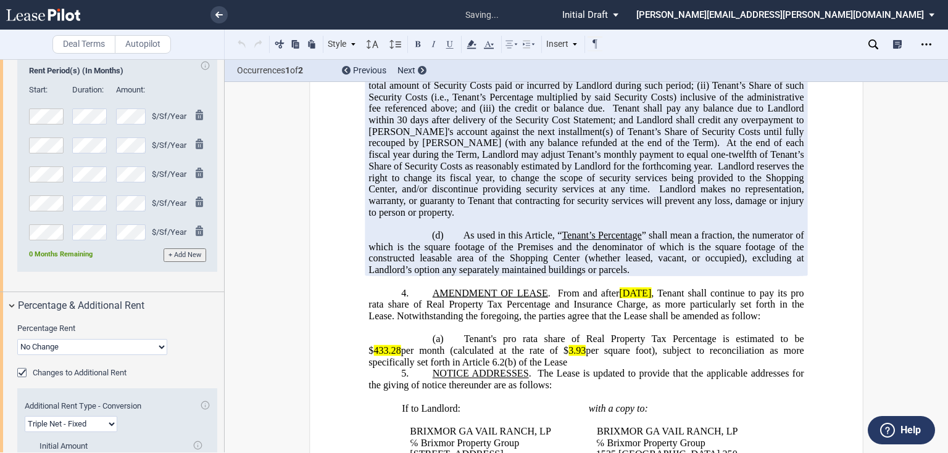
click at [521, 368] on p "(a) ​ Tenant's pro rata share of Real Property Tax Percentage is estimated to b…" at bounding box center [585, 351] width 435 height 35
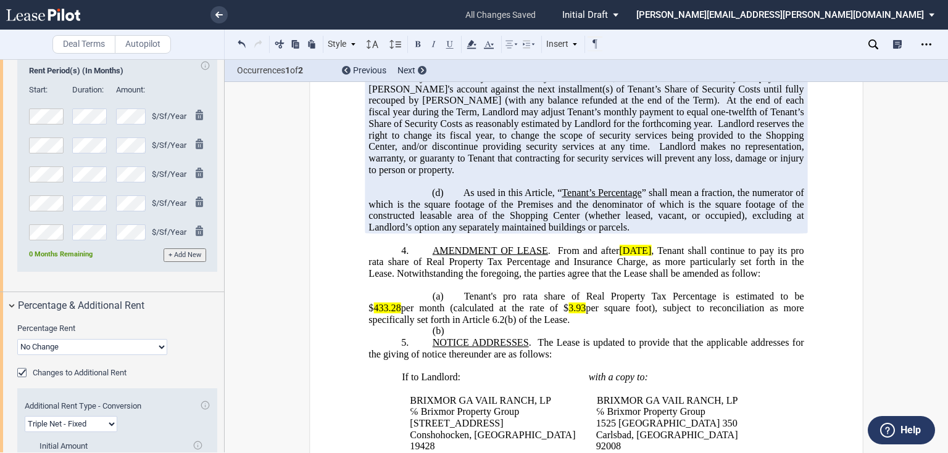
scroll to position [1031, 0]
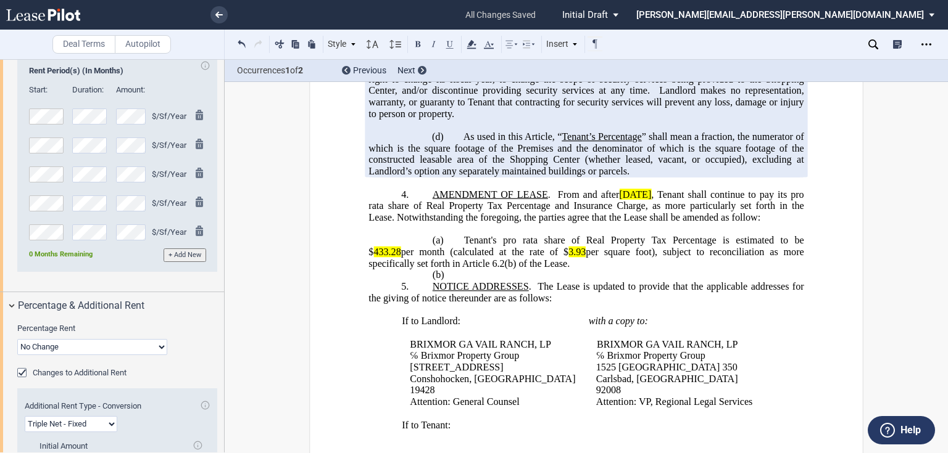
click at [465, 281] on p "(b) ​" at bounding box center [585, 276] width 435 height 12
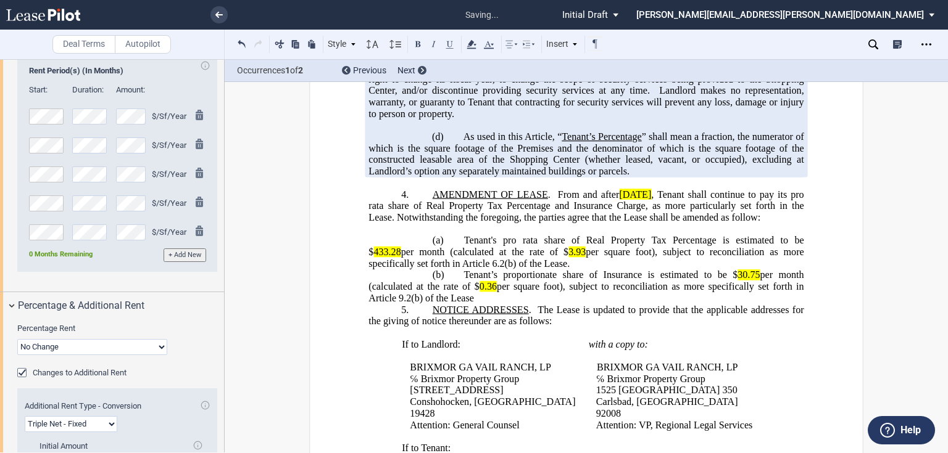
click at [519, 270] on p "(a) ​ Tenant's pro rata share of Real Property Tax Percentage is estimated to b…" at bounding box center [585, 252] width 435 height 35
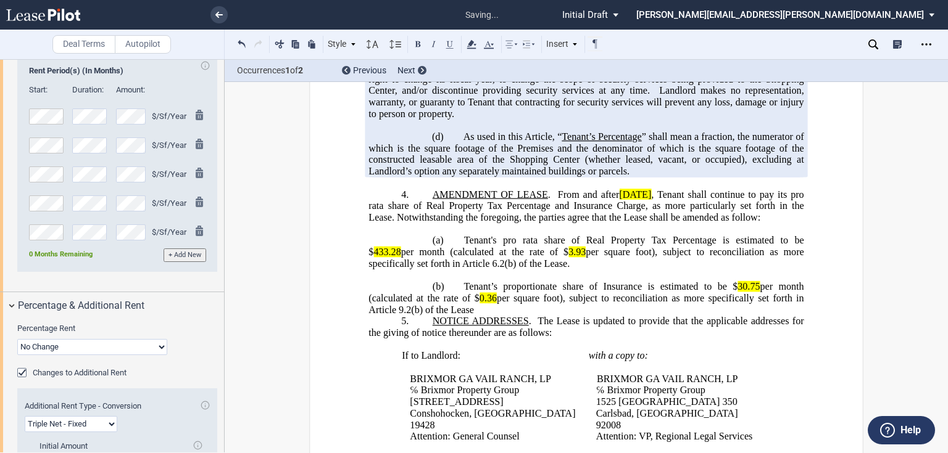
click at [548, 269] on span "per square foot), subject to reconciliation as more specifically set forth in A…" at bounding box center [586, 258] width 437 height 22
click at [766, 257] on span "Tenant's pro rata share of Real Property Tax Percentage is estimated to be $" at bounding box center [586, 246] width 437 height 22
click at [466, 42] on icon at bounding box center [471, 44] width 15 height 15
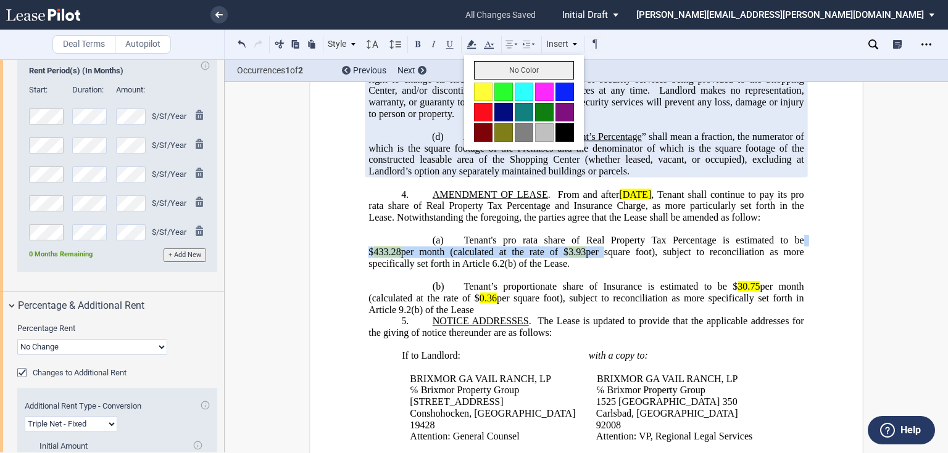
click at [479, 72] on button "No Color" at bounding box center [524, 70] width 100 height 19
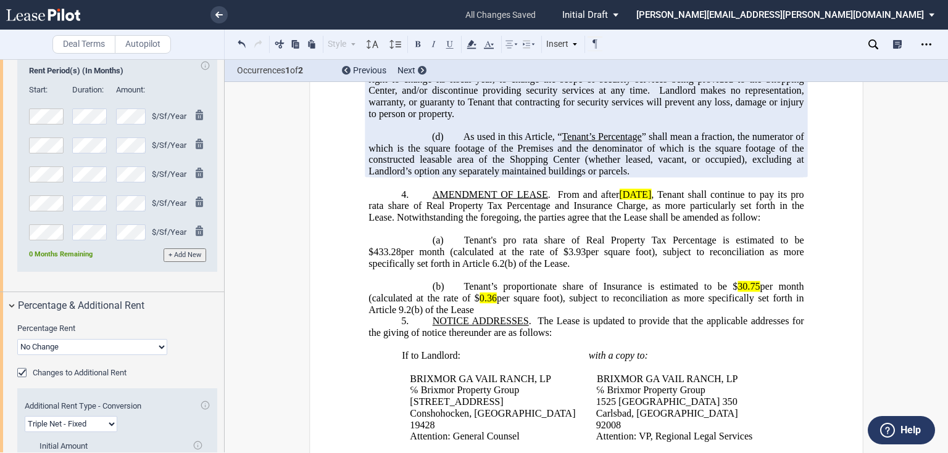
click at [478, 281] on p "​" at bounding box center [585, 276] width 435 height 12
click at [400, 269] on span "per square foot), subject to reconciliation as more specifically set forth in A…" at bounding box center [586, 258] width 437 height 22
click at [449, 269] on span "per square foot), subject to reconciliation as more specifically set forth in A…" at bounding box center [586, 258] width 437 height 22
click at [452, 269] on span "per square foot), subject to reconciliation as more specifically set forth in A…" at bounding box center [586, 258] width 437 height 22
click at [728, 292] on span "Tenant’s proportionate share of Insurance is estimated to be $" at bounding box center [601, 286] width 274 height 11
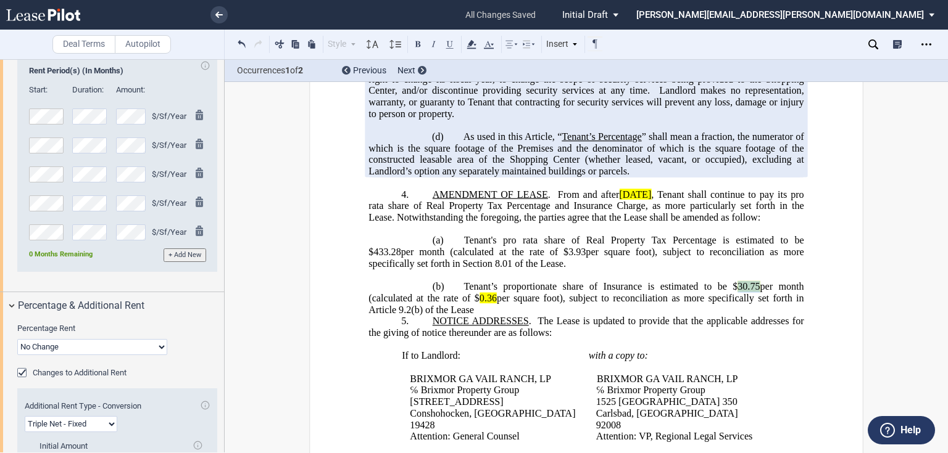
click at [750, 292] on span "30.75" at bounding box center [748, 286] width 22 height 11
click at [495, 315] on span "per square foot), subject to reconciliation as more specifically set forth in A…" at bounding box center [586, 304] width 437 height 22
click at [492, 315] on span "per square foot), subject to reconciliation as more specifically set forth in A…" at bounding box center [586, 304] width 437 height 22
click at [676, 292] on span "Tenant’s proportionate share of Insurance is estimated to be $" at bounding box center [601, 286] width 274 height 11
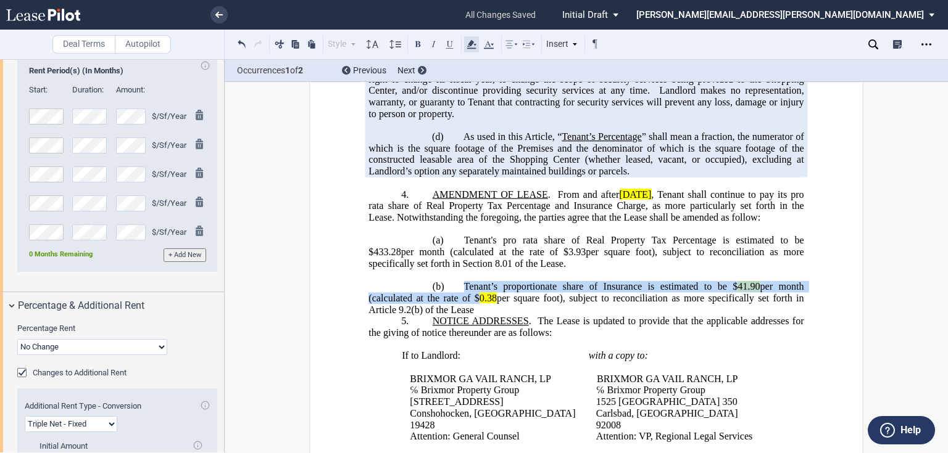
click at [470, 45] on use at bounding box center [470, 44] width 9 height 9
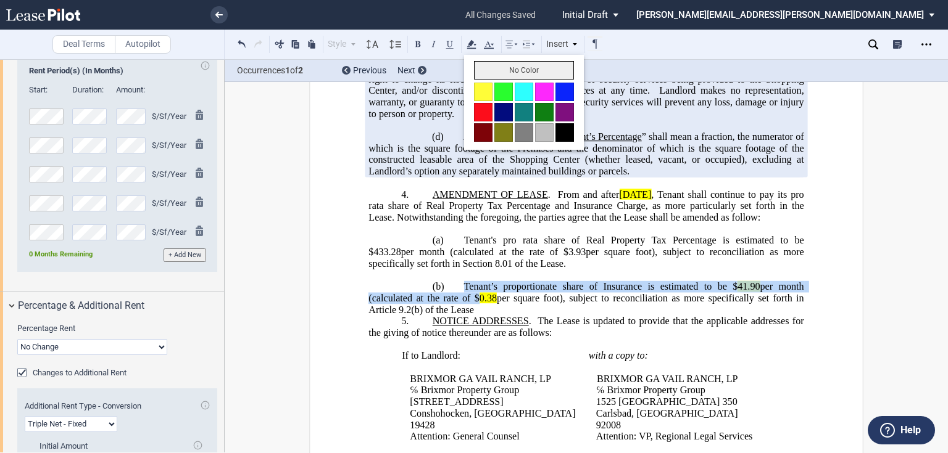
click at [481, 64] on button "No Color" at bounding box center [524, 70] width 100 height 19
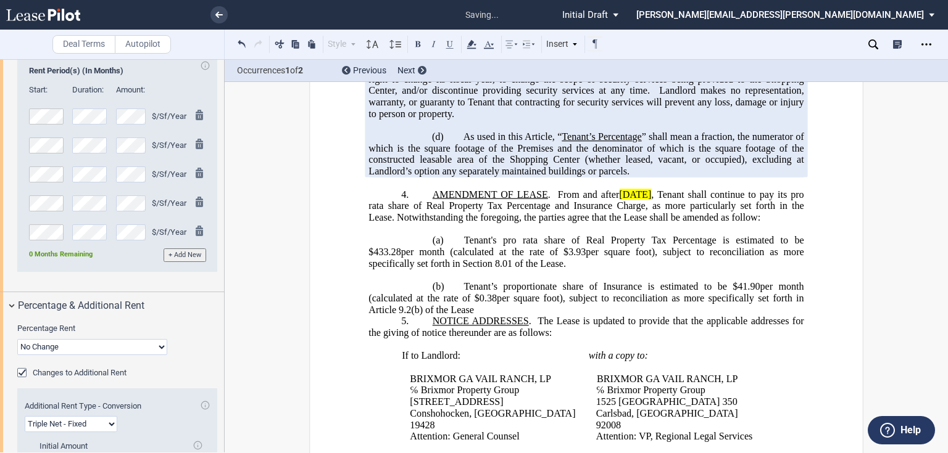
click at [572, 281] on p "​" at bounding box center [585, 276] width 435 height 12
click at [481, 316] on p "(b) ​ Tenant’s proportionate share of Insurance is estimated to be $ 41.90 per …" at bounding box center [585, 298] width 435 height 35
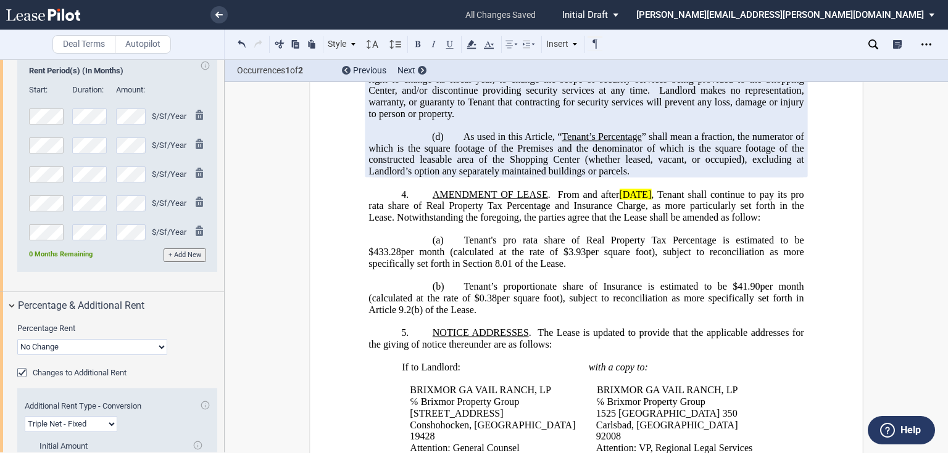
click at [640, 292] on span "Tenant’s proportionate share of Insurance is estimated to be $" at bounding box center [601, 286] width 274 height 11
click at [376, 315] on span "per square foot), subject to reconciliation as more specifically set forth in A…" at bounding box center [586, 304] width 437 height 22
click at [429, 315] on span "per square foot), subject to reconciliation as more specifically set forth in A…" at bounding box center [586, 304] width 437 height 22
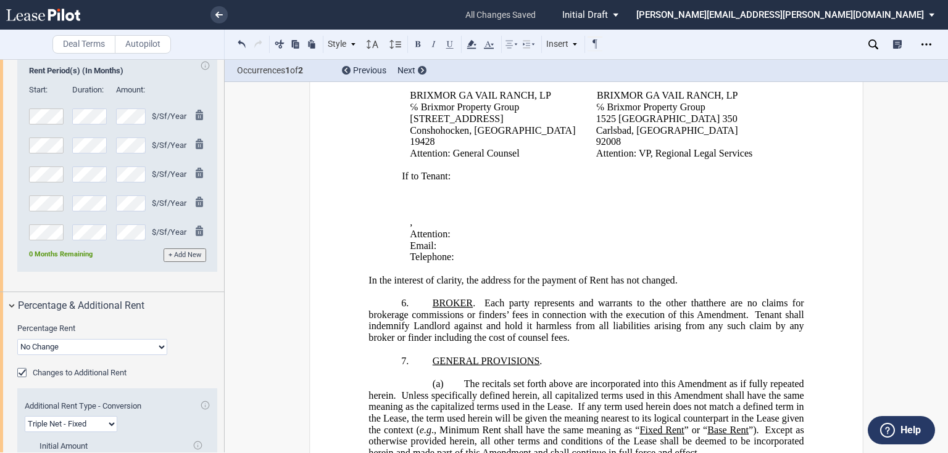
scroll to position [1327, 0]
drag, startPoint x: 503, startPoint y: 263, endPoint x: 412, endPoint y: 257, distance: 91.5
click at [413, 239] on p "Attention: ﻿ ﻿" at bounding box center [592, 234] width 365 height 12
click at [400, 262] on td "If to Tenant: ﻿ ﻿ ﻿ ﻿ ﻿ ﻿ ﻿ , ﻿ ﻿ ﻿ ﻿ Attention: ﻿ ﻿ Email: ﻿ ﻿ Telephone: ﻿ ﻿" at bounding box center [589, 216] width 382 height 93
click at [495, 239] on p "Attention: ﻿ ﻿" at bounding box center [592, 234] width 365 height 12
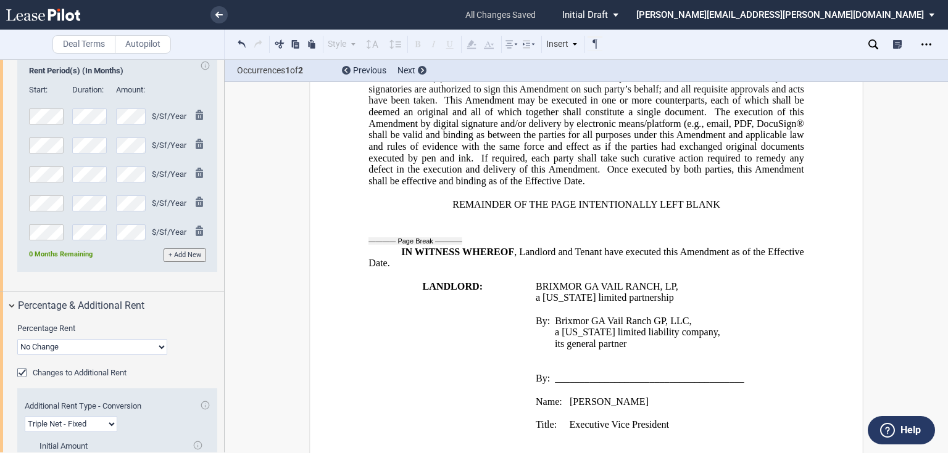
scroll to position [1919, 0]
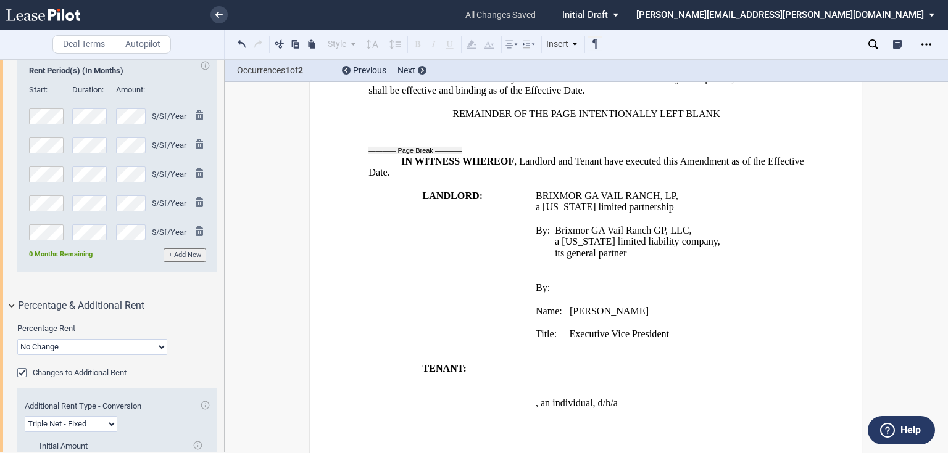
click at [682, 341] on p "Title: Executive Vice President" at bounding box center [670, 335] width 269 height 12
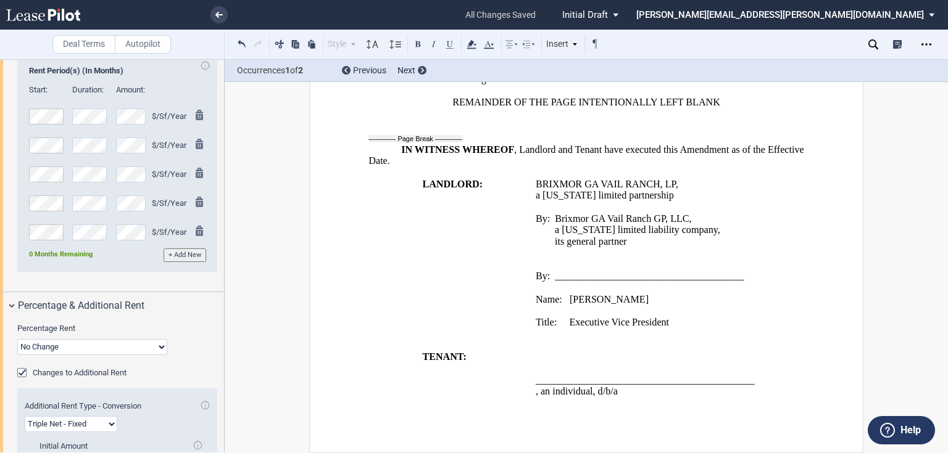
click at [680, 321] on p "Title: Executive Vice President" at bounding box center [670, 323] width 269 height 12
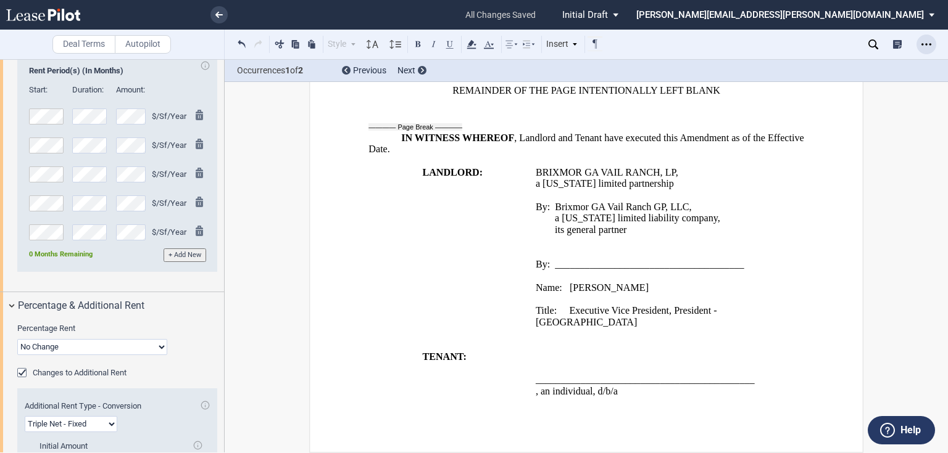
click at [920, 39] on div "Open Lease options menu" at bounding box center [926, 45] width 20 height 20
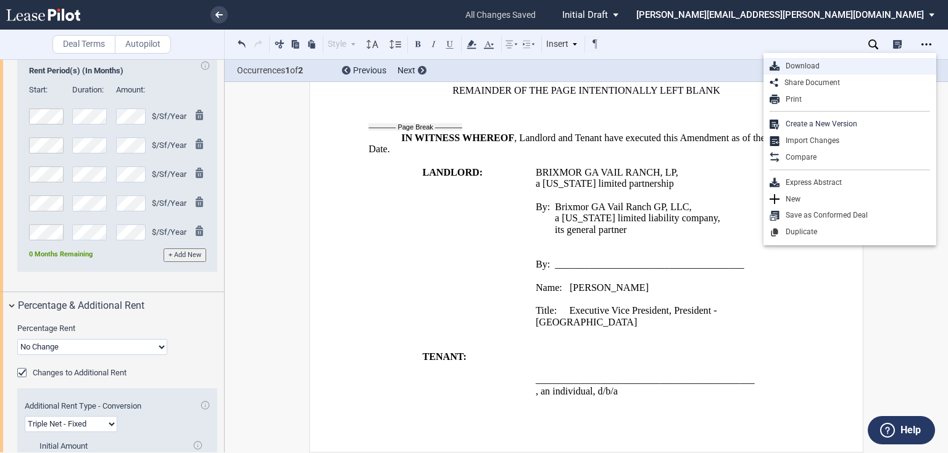
click at [816, 69] on div "Download" at bounding box center [854, 66] width 151 height 10
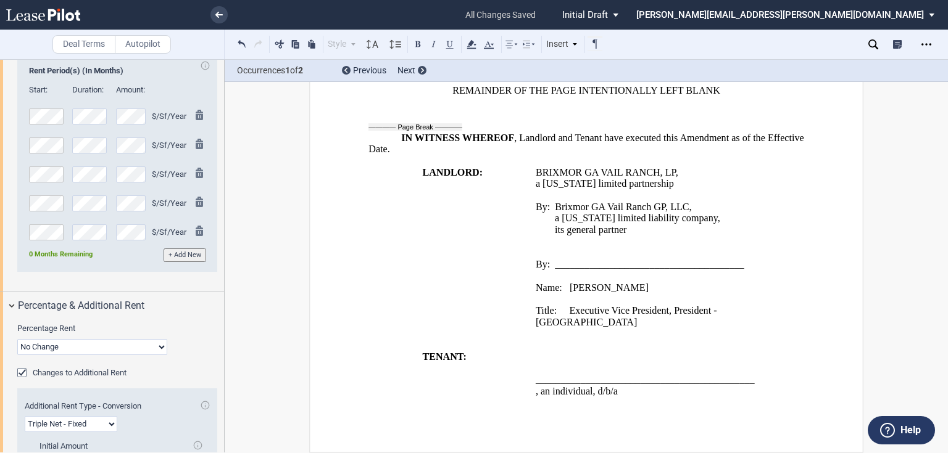
click at [909, 302] on div "Deal Terms Autopilot Style Normal 8pt 9pt 10pt 10.5pt 11pt 12pt 14pt 16pt Norma…" at bounding box center [474, 256] width 948 height 394
drag, startPoint x: 940, startPoint y: 407, endPoint x: 947, endPoint y: 351, distance: 56.6
click at [947, 351] on div "Deal Terms Autopilot Style Normal 8pt 9pt 10pt 10.5pt 11pt 12pt 14pt 16pt Norma…" at bounding box center [474, 256] width 948 height 394
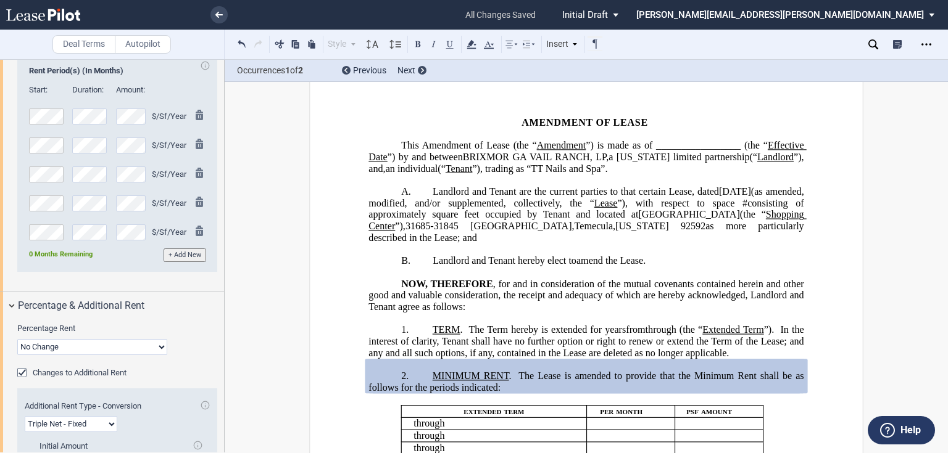
scroll to position [0, 0]
